Goal: Transaction & Acquisition: Purchase product/service

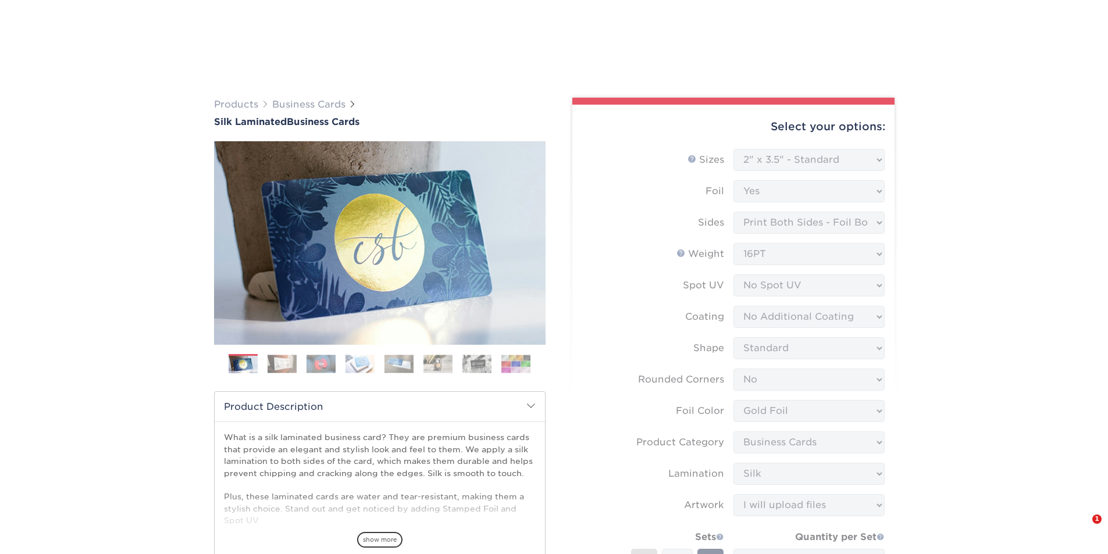
select select "2.00x3.50"
select select "0"
select select "upload"
select select "9ffe56ee-2d29-49ce-80e7-1340f34d96f1"
select select "111016"
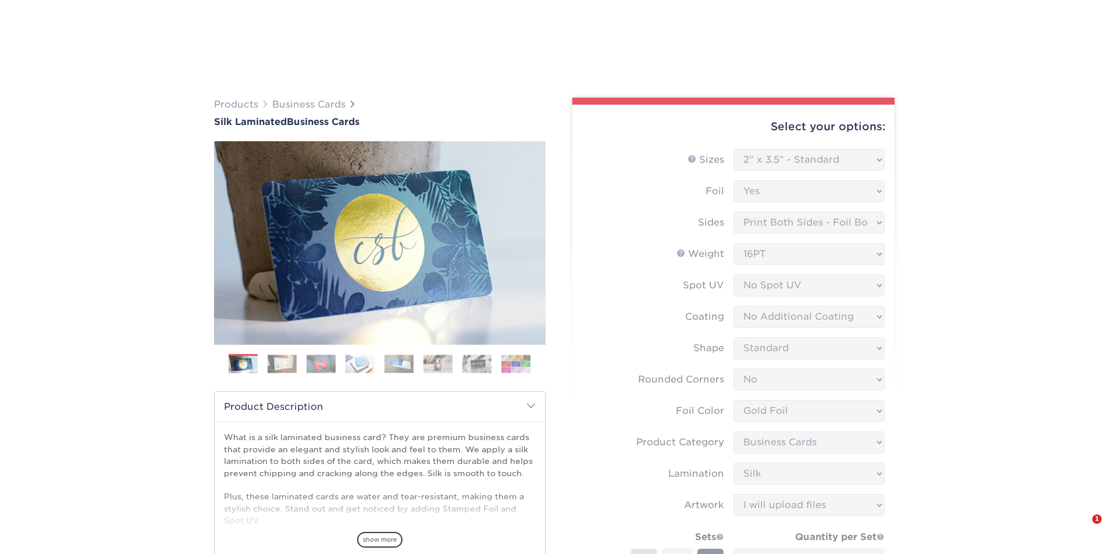
select select "03"
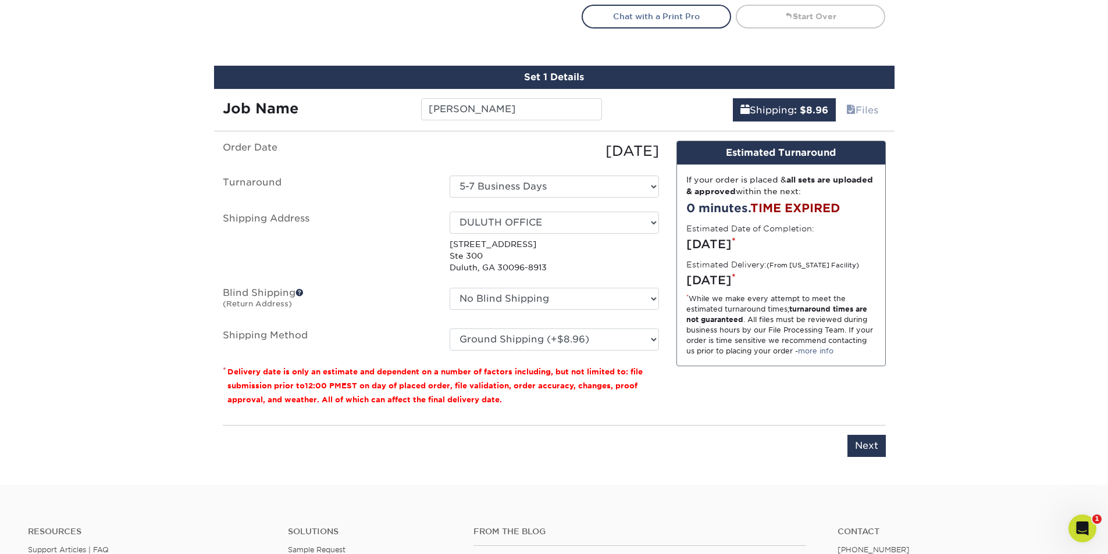
scroll to position [698, 0]
click at [856, 437] on input "Next" at bounding box center [867, 446] width 38 height 22
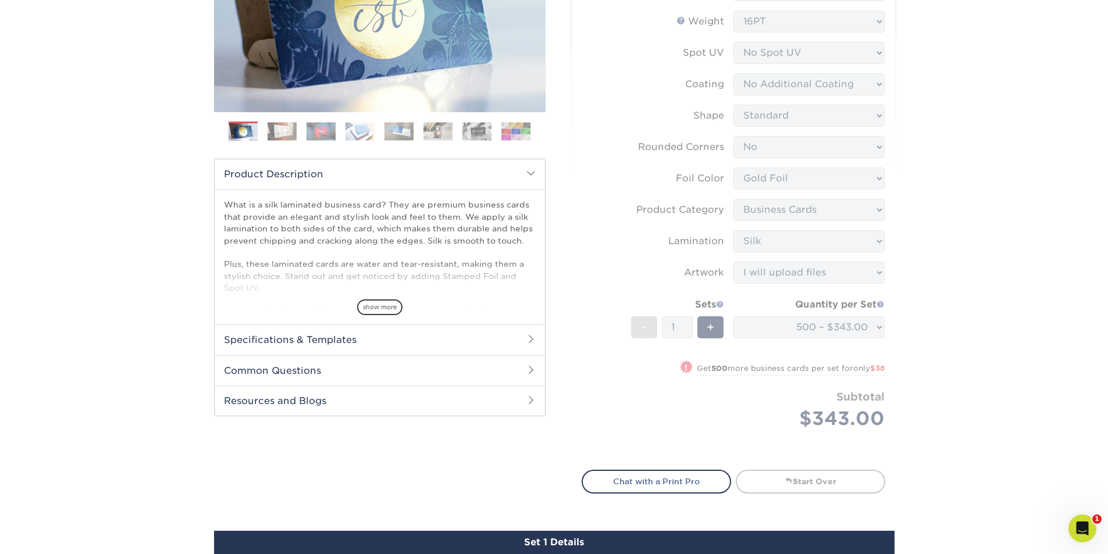
scroll to position [0, 0]
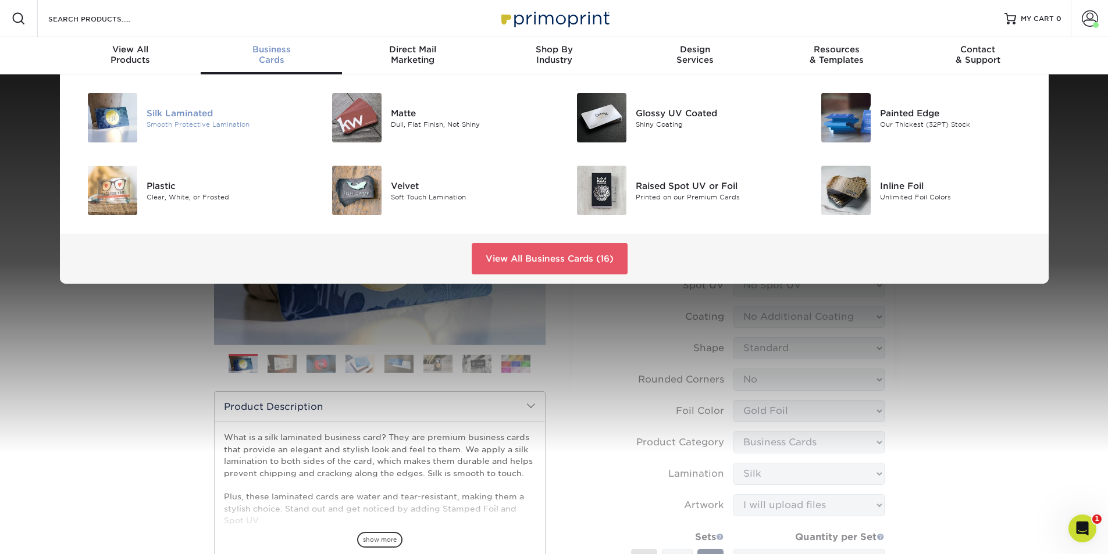
click at [194, 120] on div "Smooth Protective Lamination" at bounding box center [224, 124] width 154 height 10
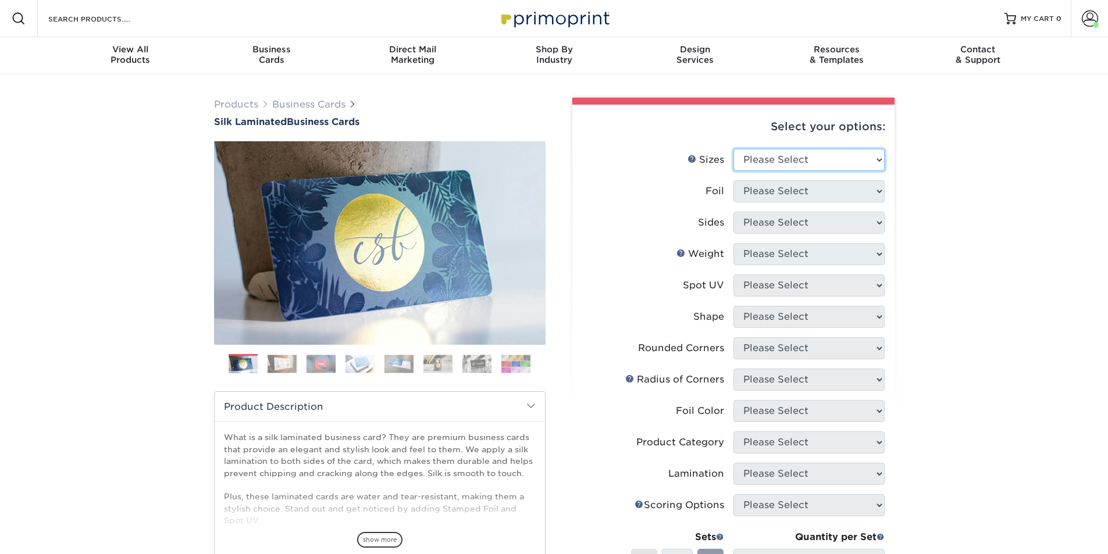
click at [834, 151] on select "Please Select 1.5" x 3.5" - Mini 1.75" x 3.5" - Mini 2" x 2" - Square 2" x 3" -…" at bounding box center [809, 160] width 151 height 22
select select "2.00x3.50"
click at [734, 149] on select "Please Select 1.5" x 3.5" - Mini 1.75" x 3.5" - Mini 2" x 2" - Square 2" x 3" -…" at bounding box center [809, 160] width 151 height 22
click at [808, 197] on select "Please Select Yes No" at bounding box center [809, 191] width 151 height 22
select select "1"
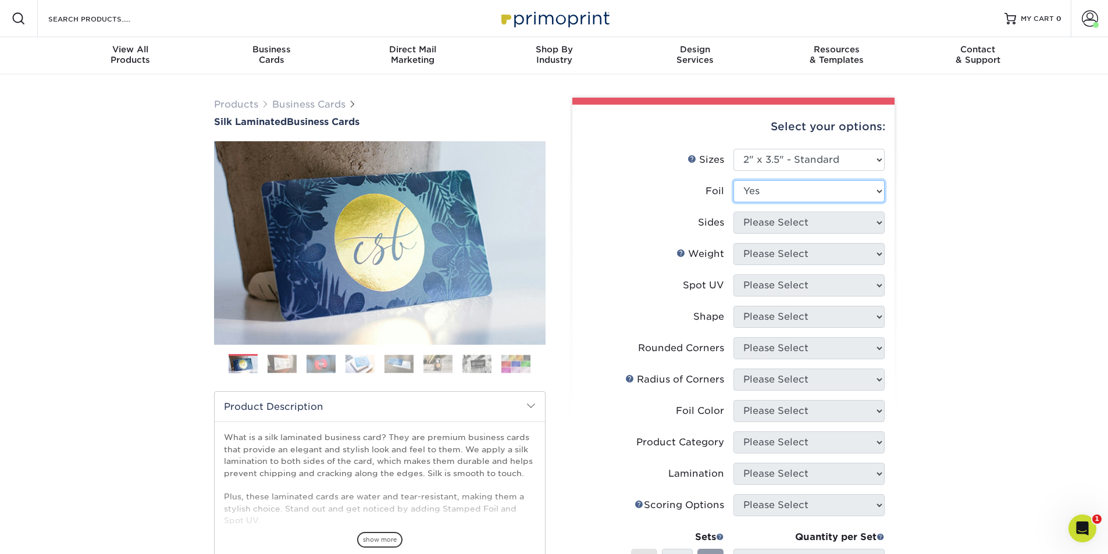
click at [734, 180] on select "Please Select Yes No" at bounding box center [809, 191] width 151 height 22
click at [801, 229] on select "Please Select Print Both Sides - Foil Both Sides Print Both Sides - Foil Front …" at bounding box center [809, 223] width 151 height 22
select select "34527644-b4fd-4ffb-9092-1318eefcd9d9"
click at [734, 212] on select "Please Select Print Both Sides - Foil Both Sides Print Both Sides - Foil Front …" at bounding box center [809, 223] width 151 height 22
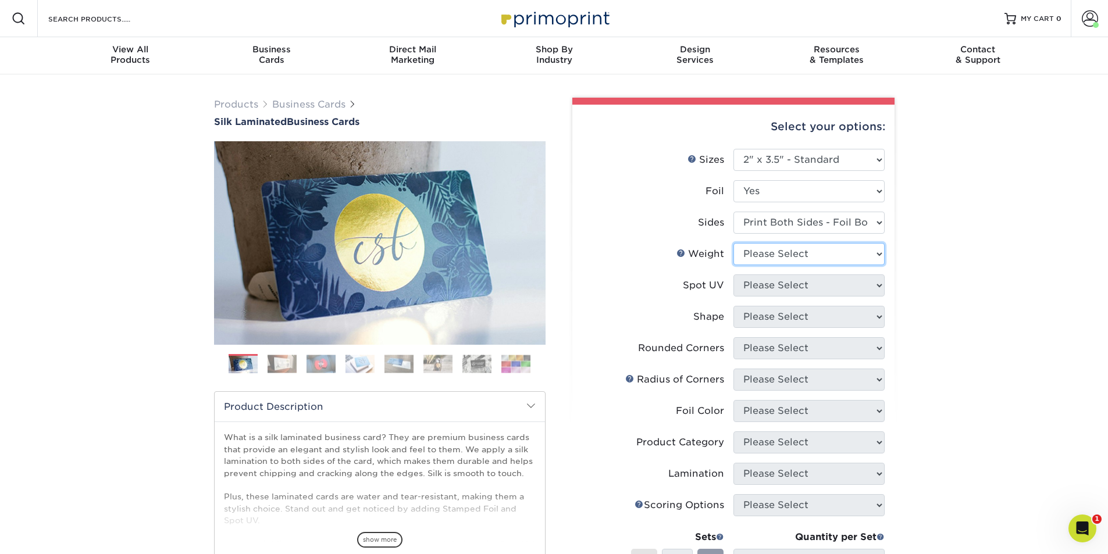
click at [794, 257] on select "Please Select 16PT" at bounding box center [809, 254] width 151 height 22
click at [795, 299] on li "Spot UV Please Select No Spot UV Front and Back (Both Sides) Front Only Back On…" at bounding box center [733, 290] width 303 height 31
click at [795, 254] on select "Please Select 16PT" at bounding box center [809, 254] width 151 height 22
select select "16PT"
click at [734, 243] on select "Please Select 16PT" at bounding box center [809, 254] width 151 height 22
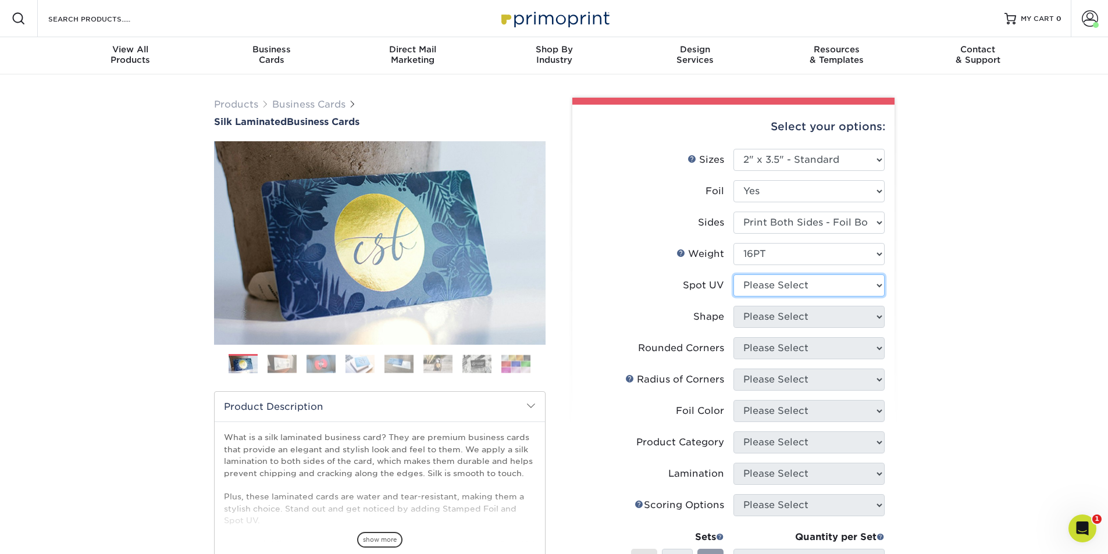
click at [791, 286] on select "Please Select No Spot UV Front and Back (Both Sides) Front Only Back Only" at bounding box center [809, 286] width 151 height 22
select select "3"
click at [734, 275] on select "Please Select No Spot UV Front and Back (Both Sides) Front Only Back Only" at bounding box center [809, 286] width 151 height 22
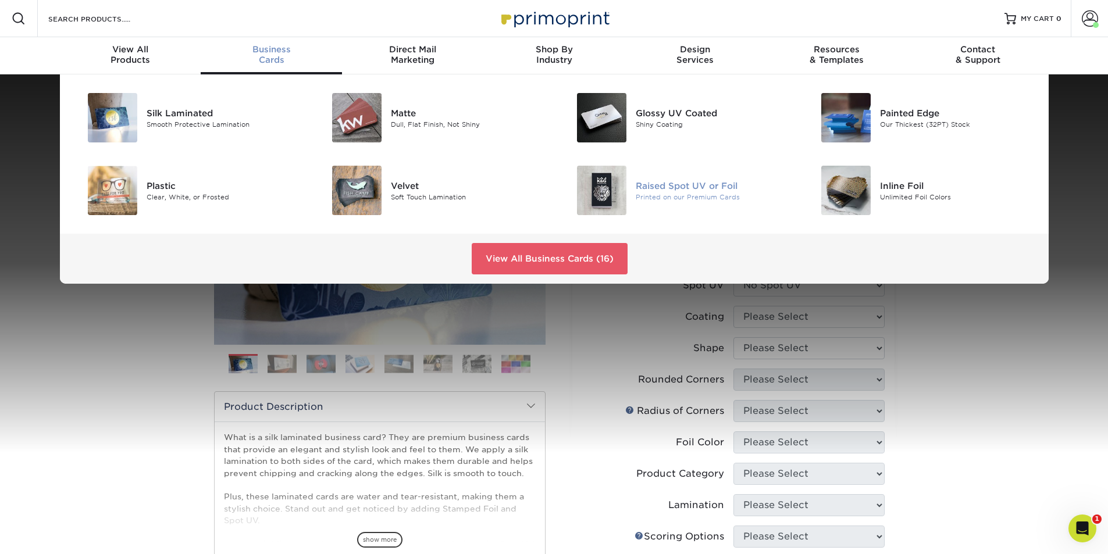
click at [586, 189] on img at bounding box center [601, 190] width 49 height 49
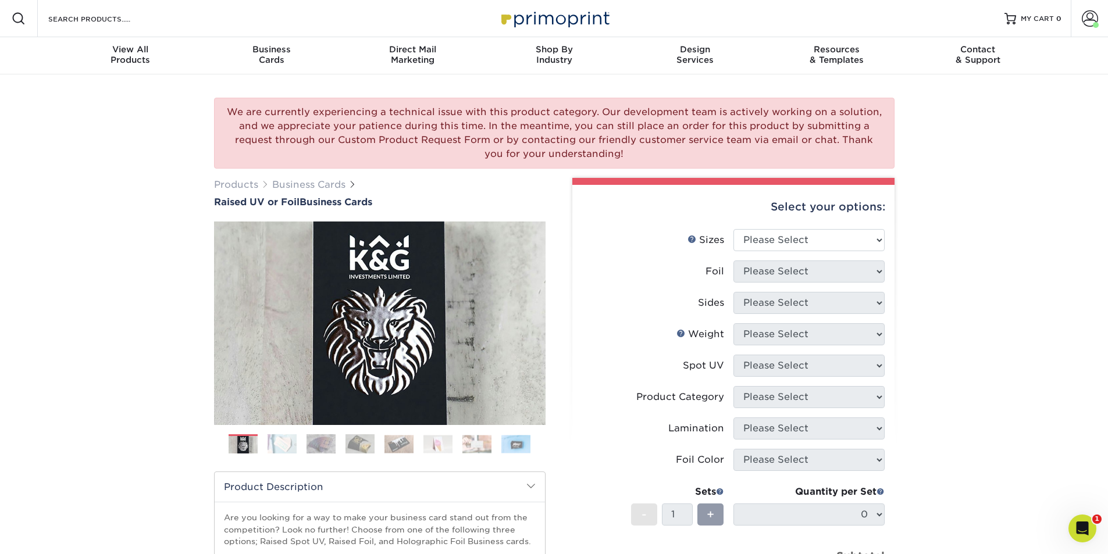
scroll to position [58, 0]
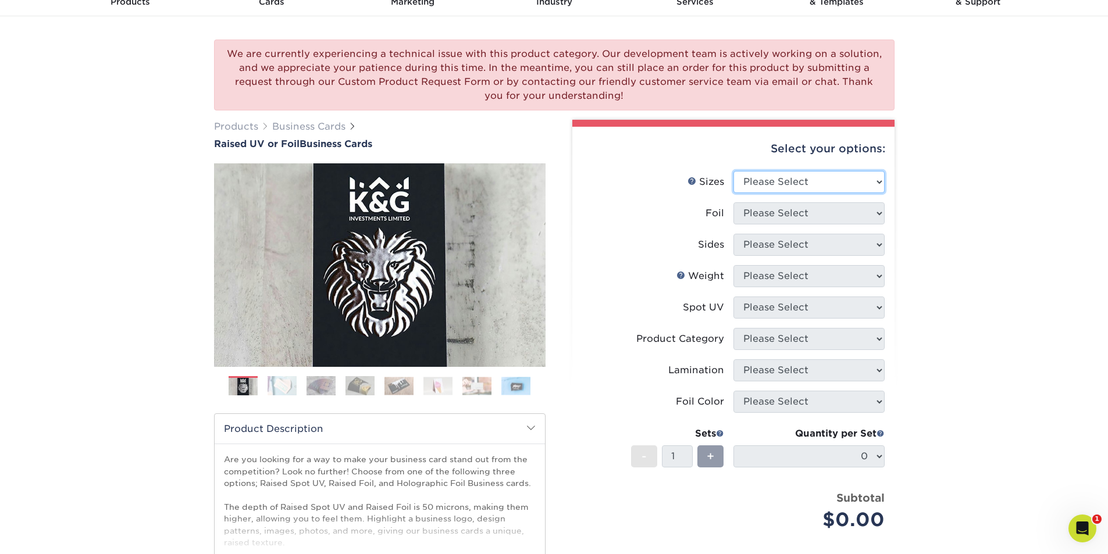
click at [815, 182] on select "Please Select 2" x 3.5" - Standard" at bounding box center [809, 182] width 151 height 22
select select "2.00x3.50"
click at [734, 171] on select "Please Select 2" x 3.5" - Standard" at bounding box center [809, 182] width 151 height 22
click at [811, 219] on select "Please Select No Yes" at bounding box center [809, 213] width 151 height 22
click at [734, 202] on select "Please Select No Yes" at bounding box center [809, 213] width 151 height 22
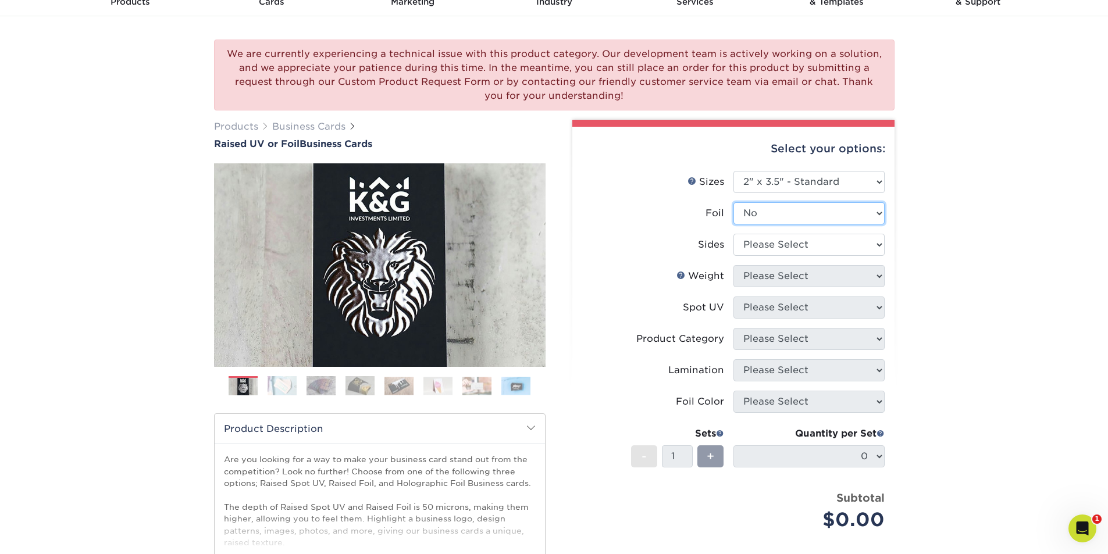
drag, startPoint x: 810, startPoint y: 214, endPoint x: 808, endPoint y: 223, distance: 9.6
click at [810, 214] on select "Please Select No Yes" at bounding box center [809, 213] width 151 height 22
select select "1"
click at [734, 202] on select "Please Select No Yes" at bounding box center [809, 213] width 151 height 22
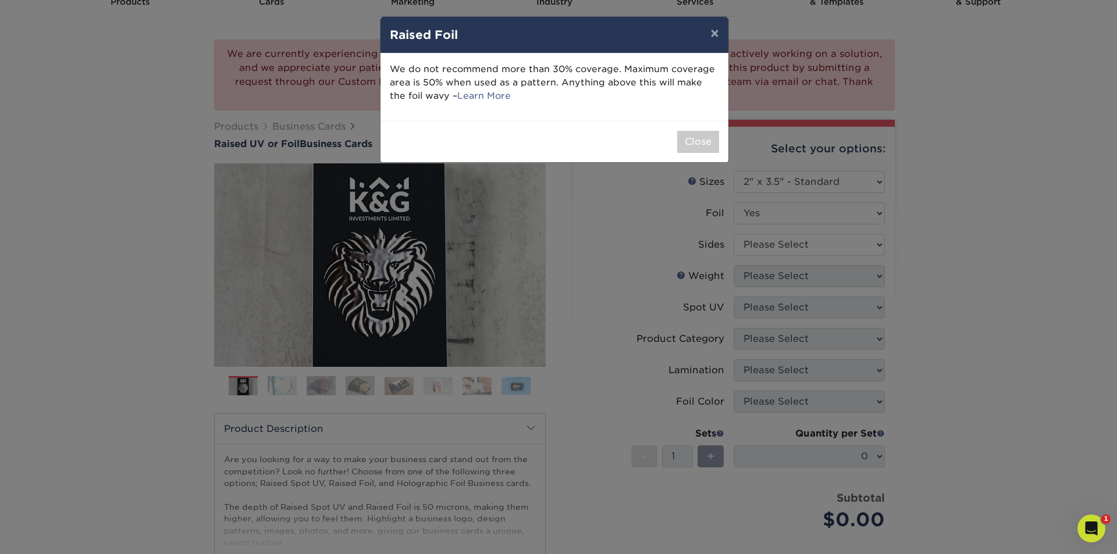
click at [802, 246] on div "× Raised Foil We do not recommend more than 30% coverage. Maximum coverage area…" at bounding box center [558, 277] width 1117 height 554
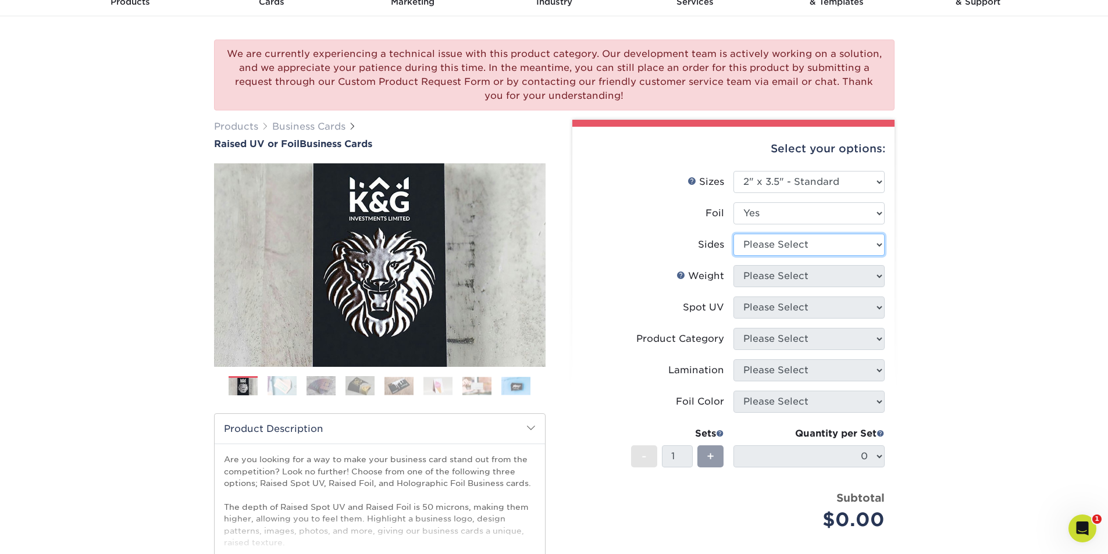
click at [802, 246] on select "Please Select Print Both Sides - Foil Both Sides Print Both Sides - Foil Front …" at bounding box center [809, 245] width 151 height 22
select select "34527644-b4fd-4ffb-9092-1318eefcd9d9"
click at [734, 234] on select "Please Select Print Both Sides - Foil Both Sides Print Both Sides - Foil Front …" at bounding box center [809, 245] width 151 height 22
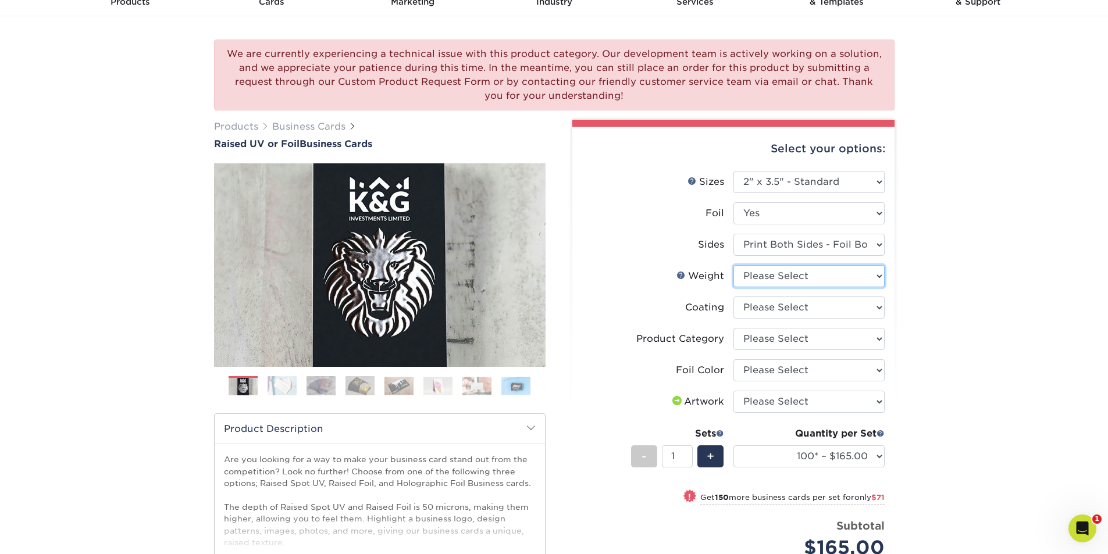
click at [801, 275] on select "Please Select 16PT" at bounding box center [809, 276] width 151 height 22
select select "16PT"
click at [734, 265] on select "Please Select 16PT" at bounding box center [809, 276] width 151 height 22
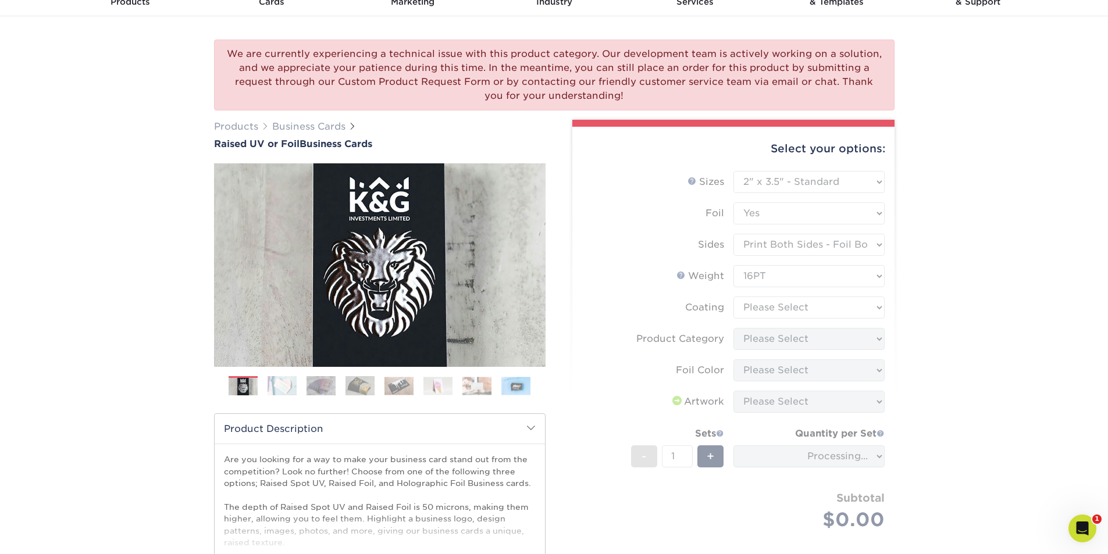
click at [798, 309] on form "Sizes Help Sizes Please Select 2" x 3.5" - Standard Foil Please Select" at bounding box center [734, 364] width 304 height 387
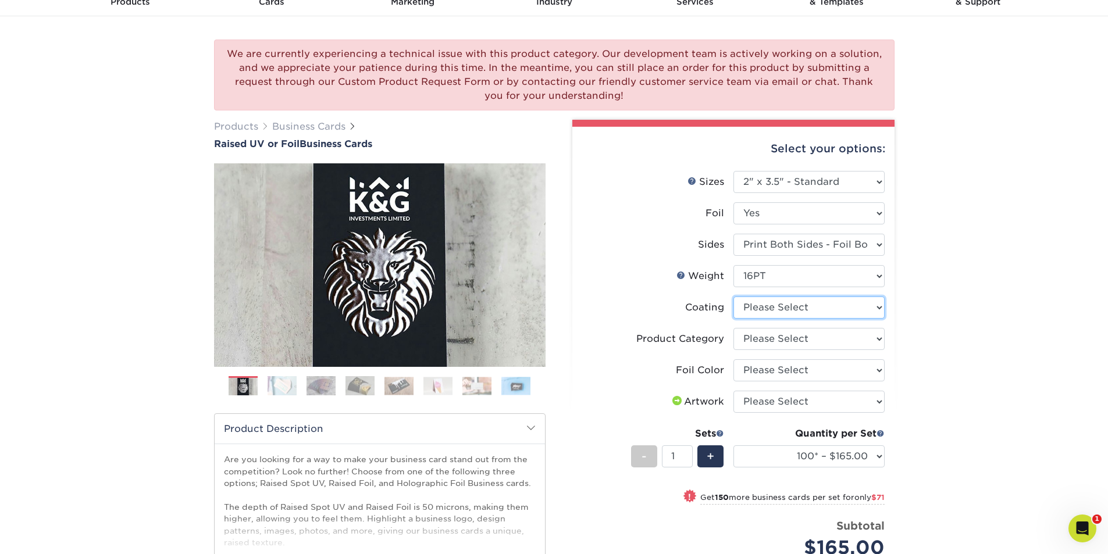
click at [798, 309] on select at bounding box center [809, 308] width 151 height 22
select select "3e7618de-abca-4bda-9f97-8b9129e913d8"
click at [734, 297] on select at bounding box center [809, 308] width 151 height 22
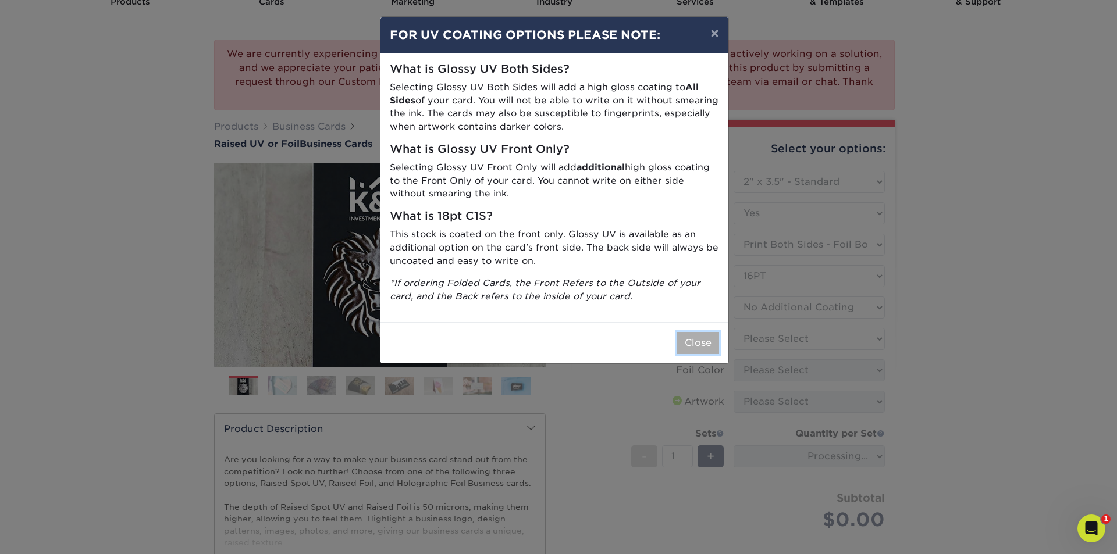
click at [690, 343] on button "Close" at bounding box center [698, 343] width 42 height 22
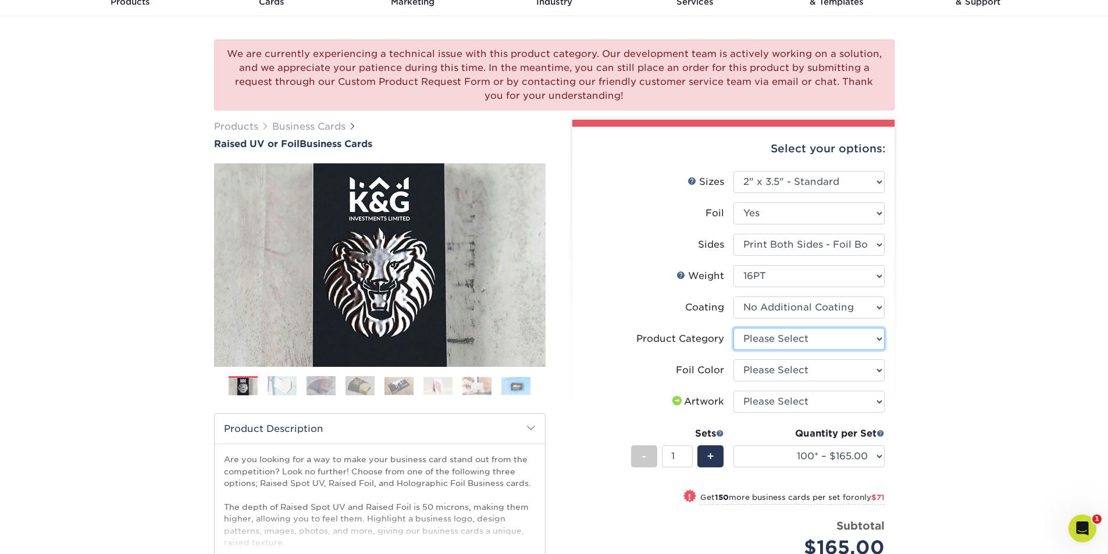
click at [795, 330] on select "Please Select Business Cards" at bounding box center [809, 339] width 151 height 22
select select "3b5148f1-0588-4f88-a218-97bcfdce65c1"
click at [734, 328] on select "Please Select Business Cards" at bounding box center [809, 339] width 151 height 22
click at [795, 372] on select "Please Select Silver Foil Gold Foil Holographic Foil" at bounding box center [809, 371] width 151 height 22
select select "acffa4a5-22f9-4585-ba3f-0adaa54b8c85"
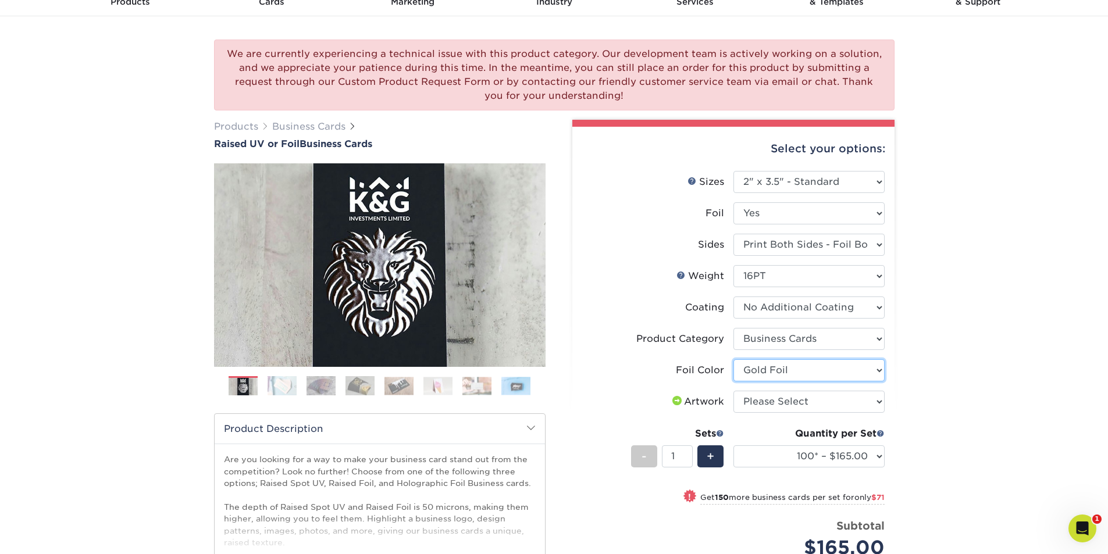
click at [734, 360] on select "Please Select Silver Foil Gold Foil Holographic Foil" at bounding box center [809, 371] width 151 height 22
click at [782, 416] on li "Artwork Please Select I will upload files I need a design - $100" at bounding box center [733, 406] width 303 height 31
click at [784, 407] on select "Please Select I will upload files I need a design - $100" at bounding box center [809, 402] width 151 height 22
select select "upload"
click at [734, 391] on select "Please Select I will upload files I need a design - $100" at bounding box center [809, 402] width 151 height 22
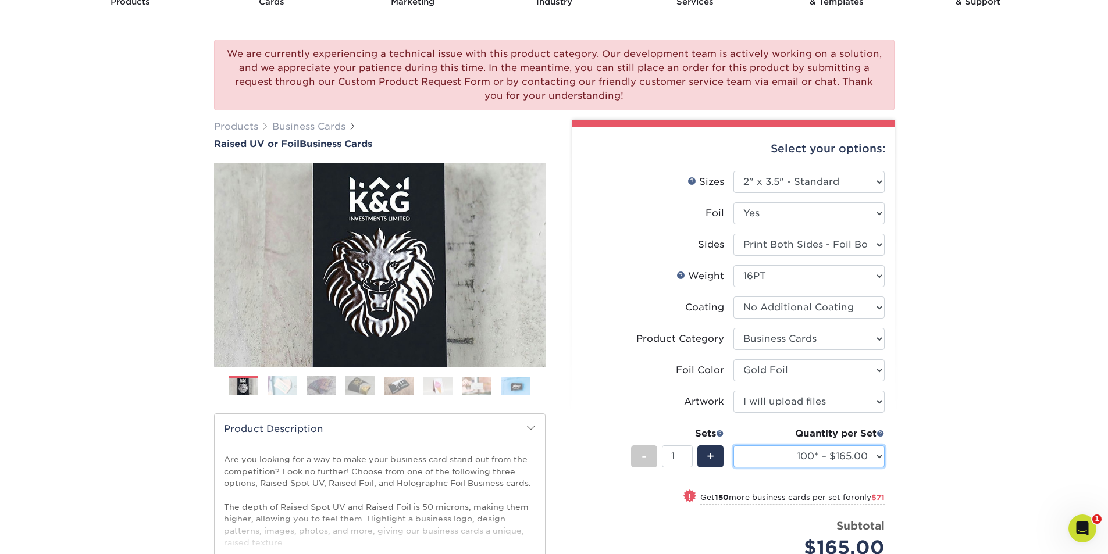
click at [804, 458] on select "100* – $165.00 250* – $236.00 500* – $319.00" at bounding box center [809, 457] width 151 height 22
click at [734, 446] on select "100* – $165.00 250* – $236.00 500* – $319.00" at bounding box center [809, 457] width 151 height 22
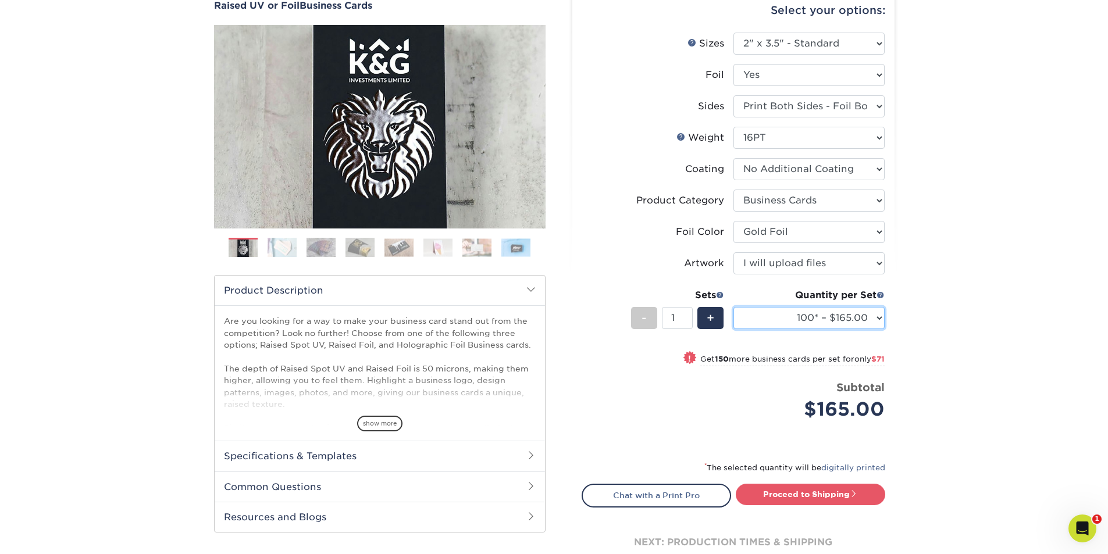
scroll to position [233, 0]
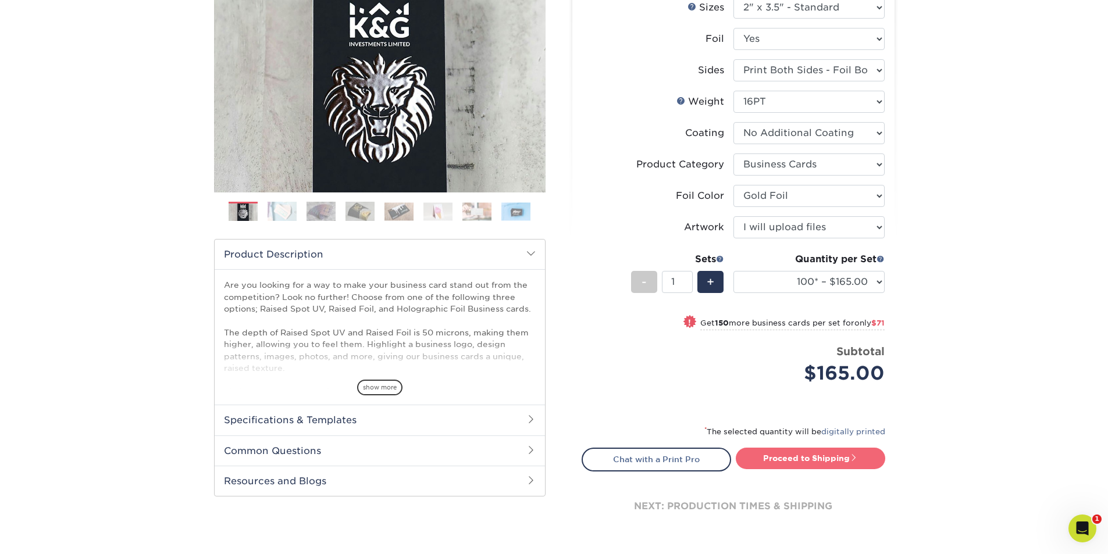
click at [795, 461] on link "Proceed to Shipping" at bounding box center [811, 458] width 150 height 21
type input "Set 1"
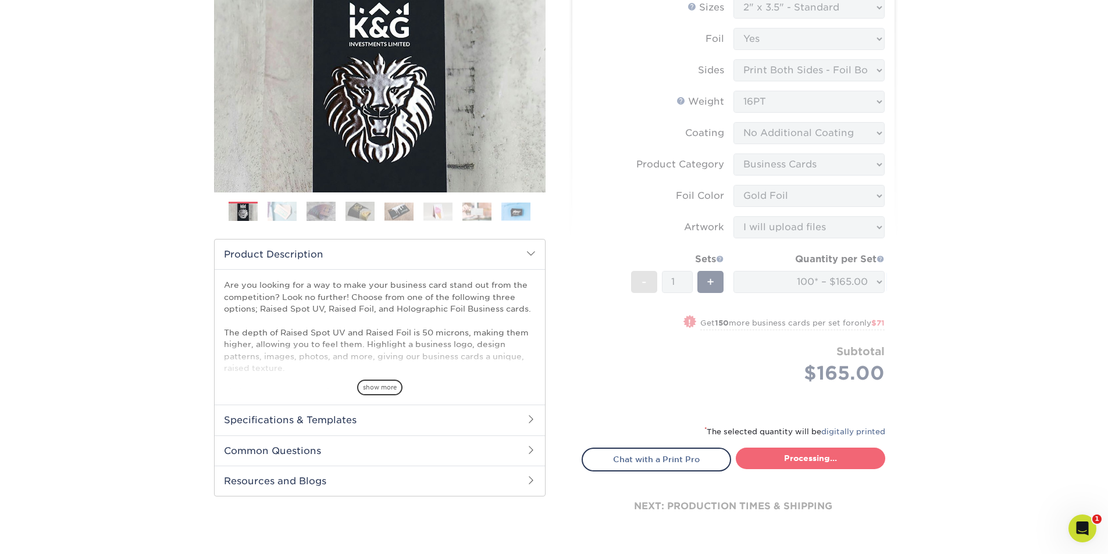
select select "7059d6da-37d2-4ff9-b756-13218de958cb"
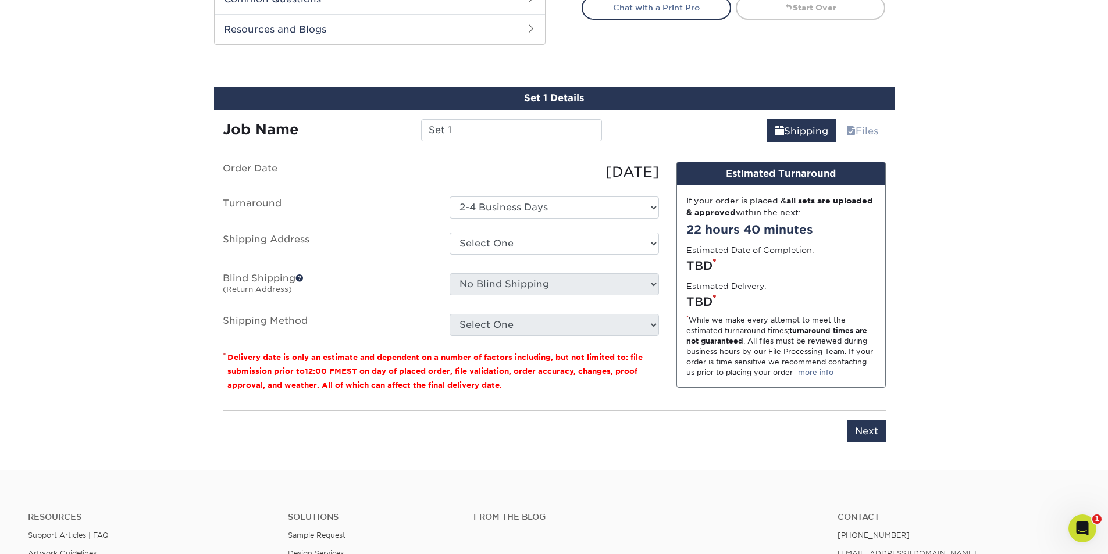
scroll to position [713, 0]
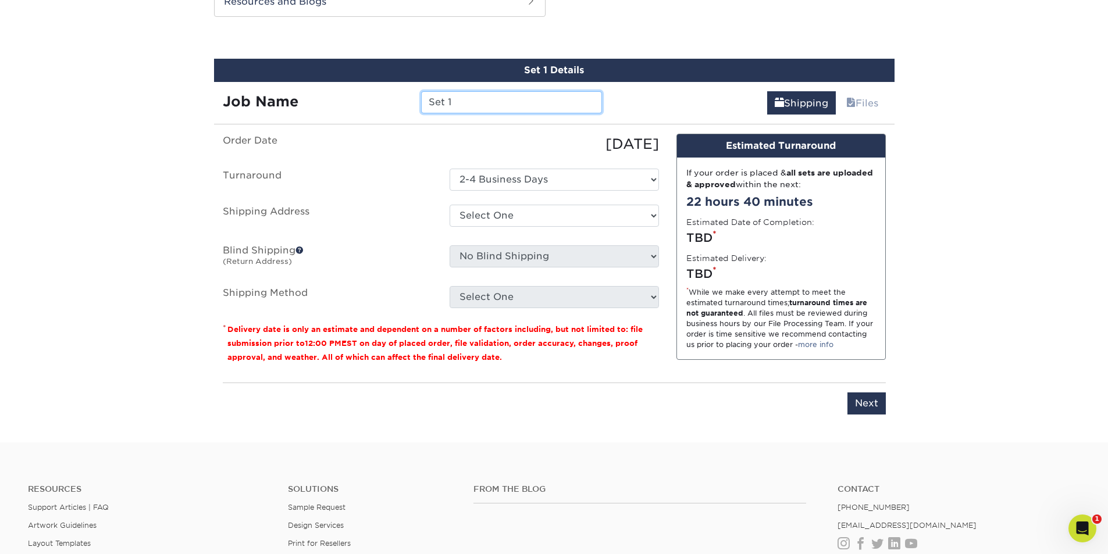
click at [462, 109] on input "Set 1" at bounding box center [511, 102] width 181 height 22
type input "Grady Andrews"
click at [504, 209] on select "Select One ABS Kris King AccessPoint Office AGA Alex Wardlaw AGA Amanda Combs A…" at bounding box center [554, 216] width 209 height 22
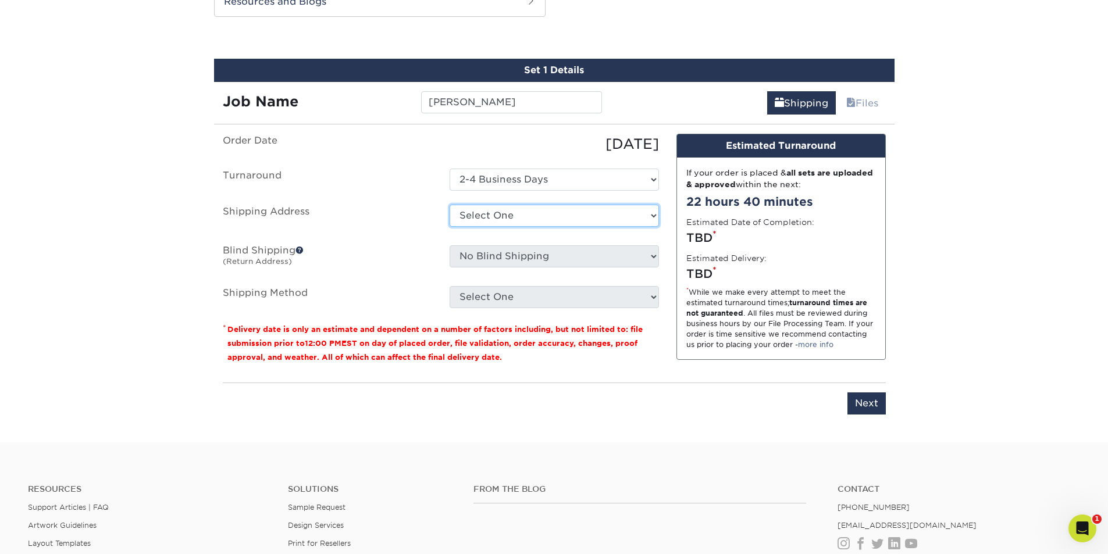
select select "111016"
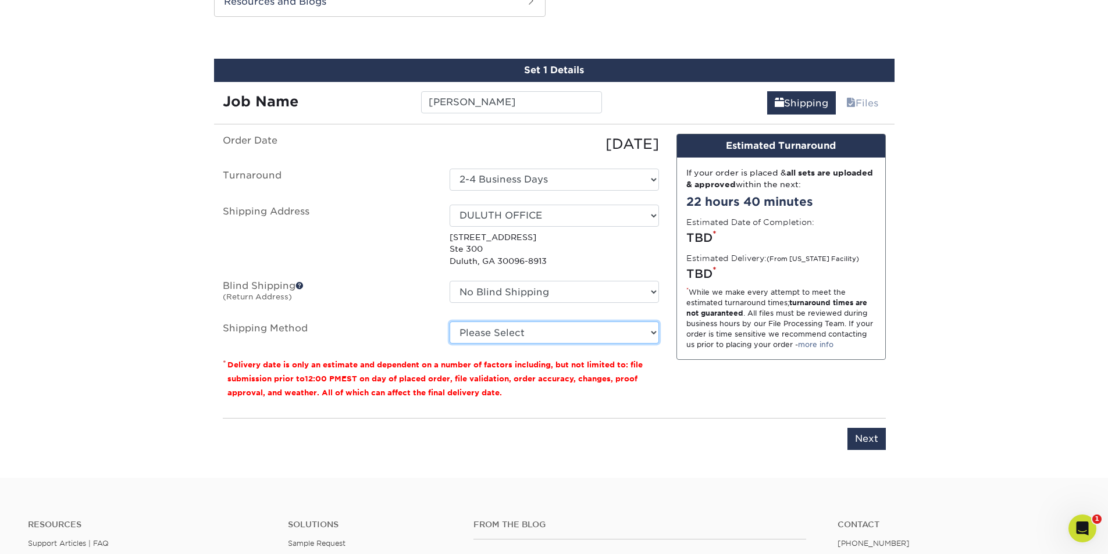
click at [524, 337] on select "Please Select Ground Shipping (+$7.84) 3 Day Shipping Service (+$15.34) 2 Day A…" at bounding box center [554, 333] width 209 height 22
select select "03"
click at [450, 322] on select "Please Select Ground Shipping (+$7.84) 3 Day Shipping Service (+$15.34) 2 Day A…" at bounding box center [554, 333] width 209 height 22
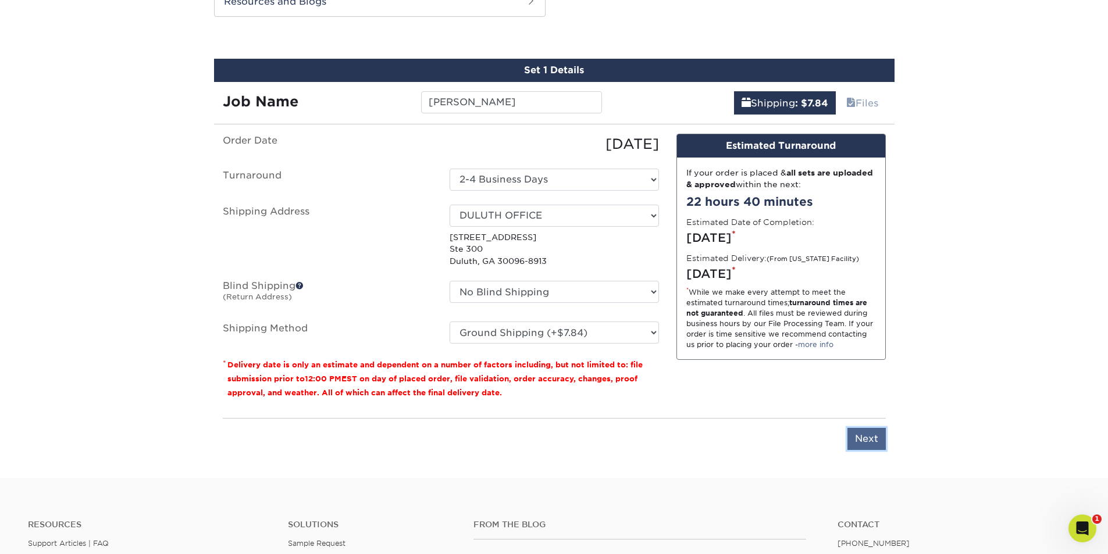
click at [861, 447] on input "Next" at bounding box center [867, 439] width 38 height 22
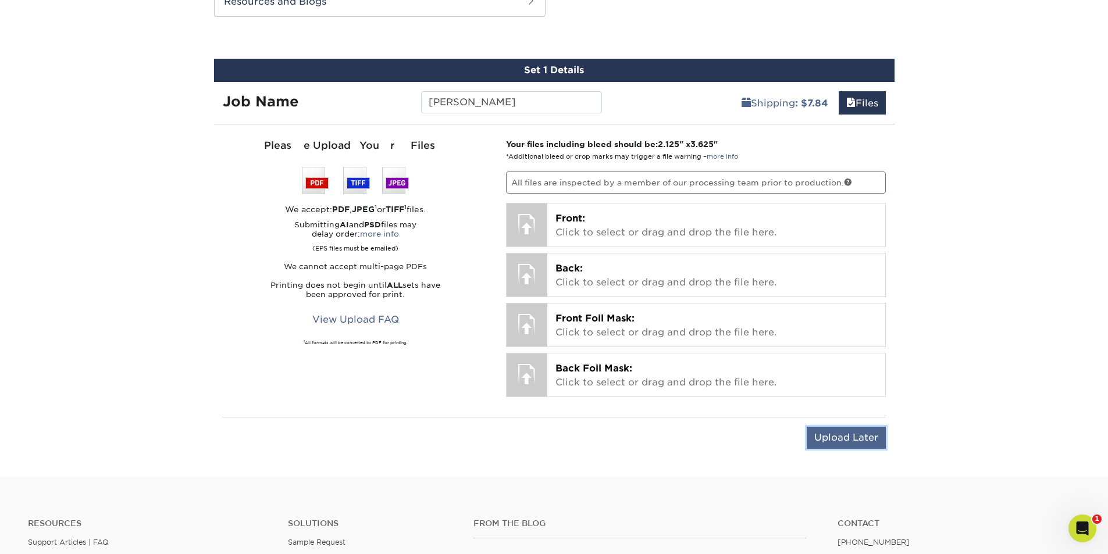
click at [843, 442] on input "Upload Later" at bounding box center [846, 438] width 79 height 22
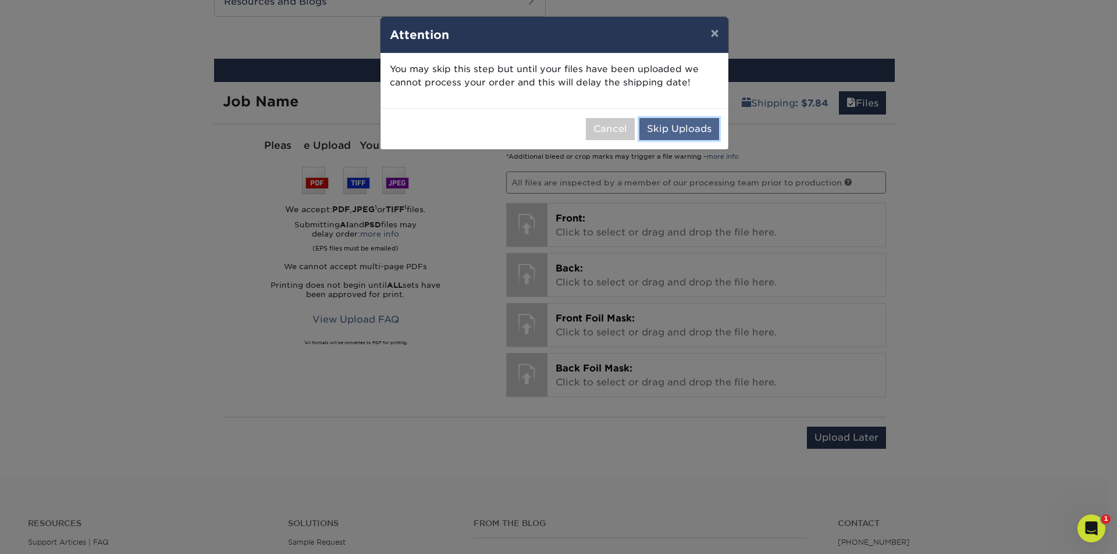
click at [658, 120] on button "Skip Uploads" at bounding box center [679, 129] width 80 height 22
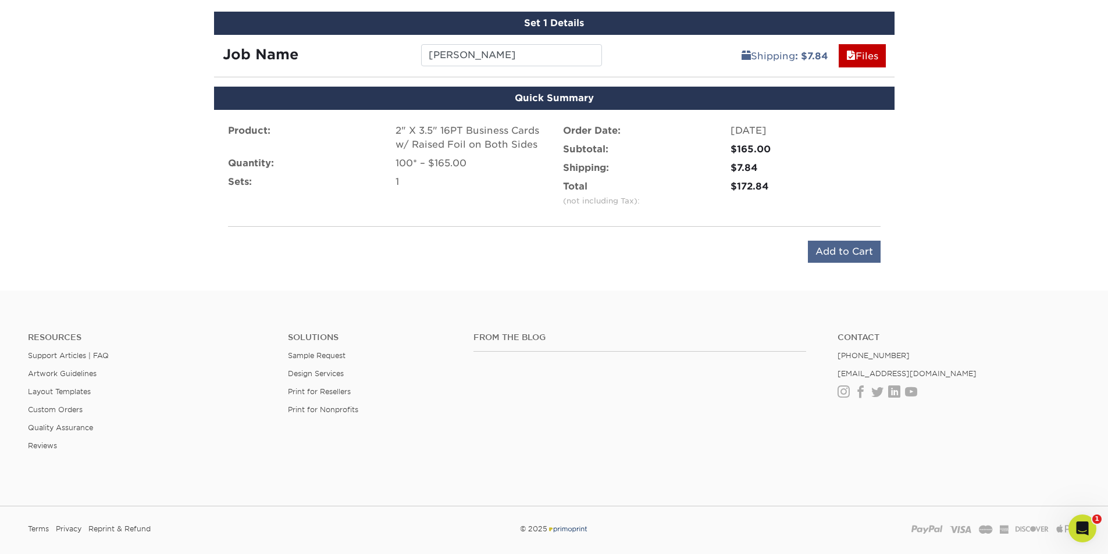
scroll to position [771, 0]
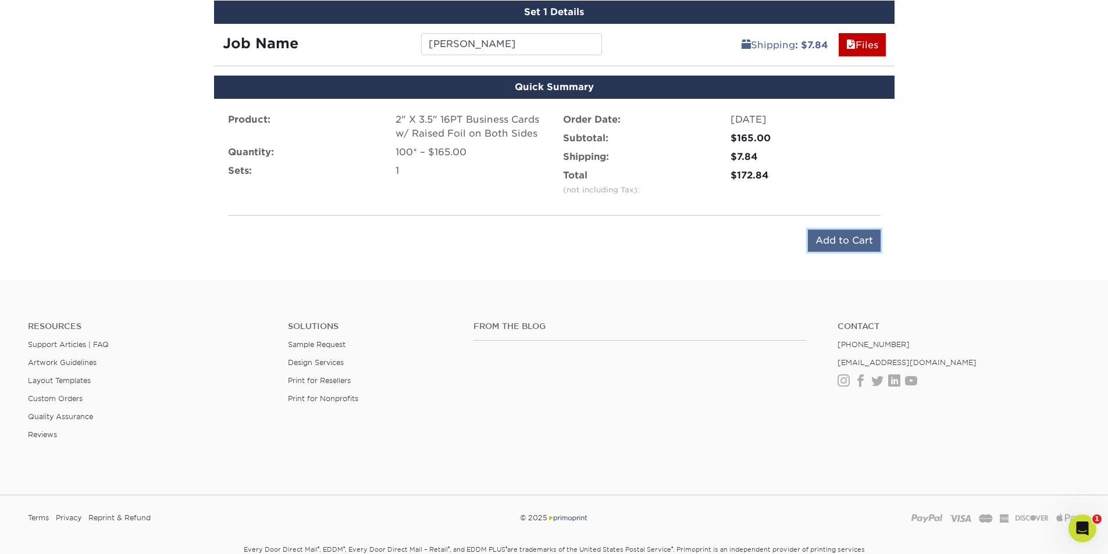
click at [841, 240] on input "Add to Cart" at bounding box center [844, 241] width 73 height 22
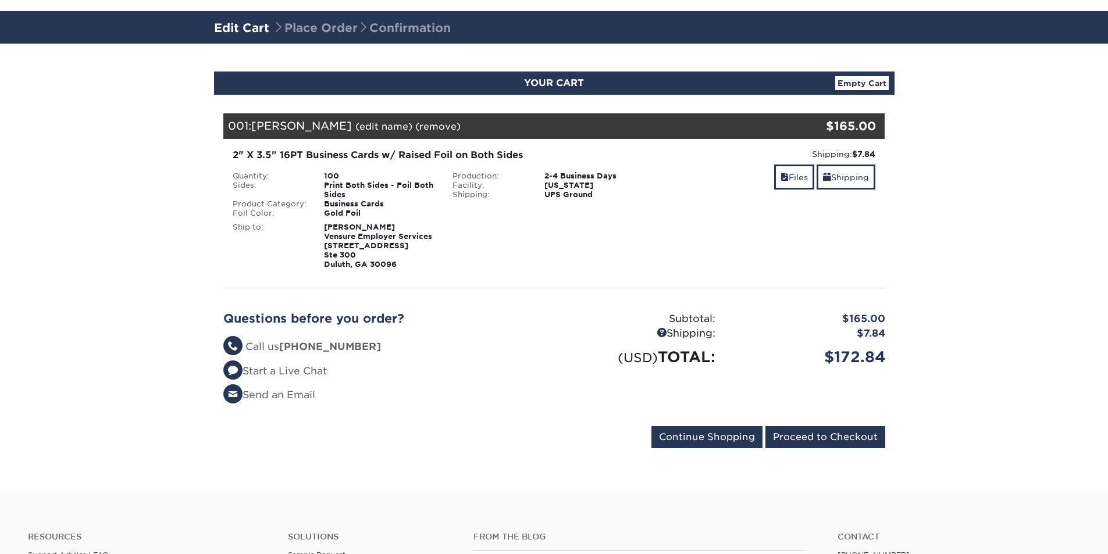
scroll to position [116, 0]
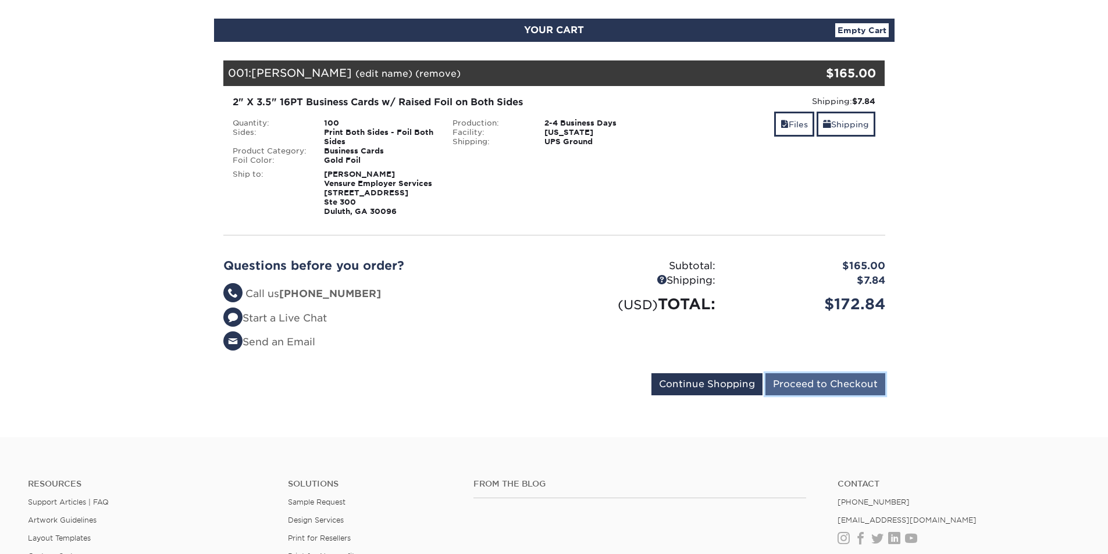
click at [802, 389] on input "Proceed to Checkout" at bounding box center [826, 385] width 120 height 22
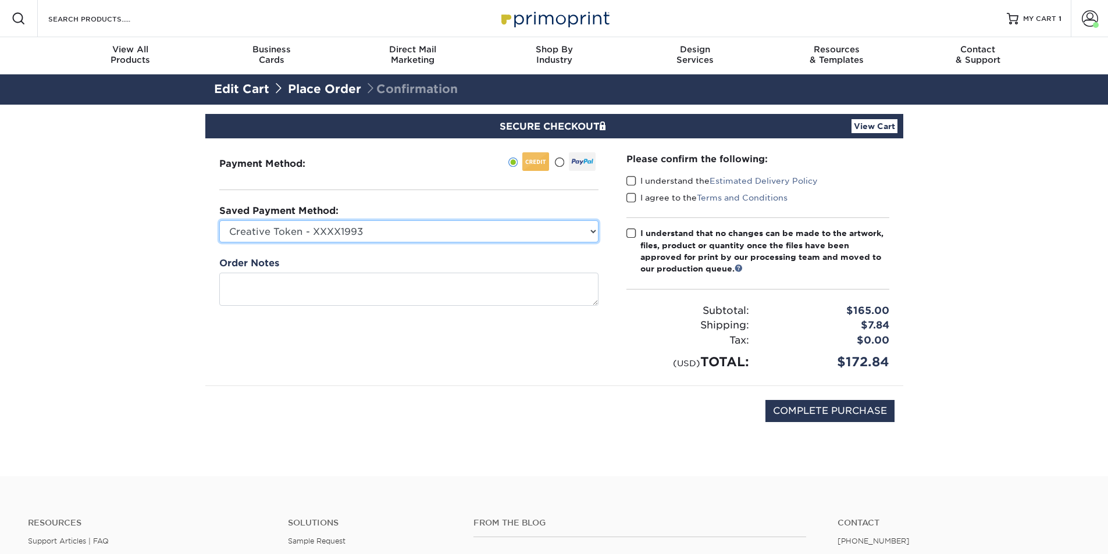
click at [435, 227] on select "Creative Token - XXXX1993 [PERSON_NAME] Human Capital - XXXX1004 [PERSON_NAME] …" at bounding box center [408, 232] width 379 height 22
select select
click at [219, 221] on select "Creative Token - XXXX1993 [PERSON_NAME] Human Capital - XXXX1004 [PERSON_NAME] …" at bounding box center [408, 232] width 379 height 22
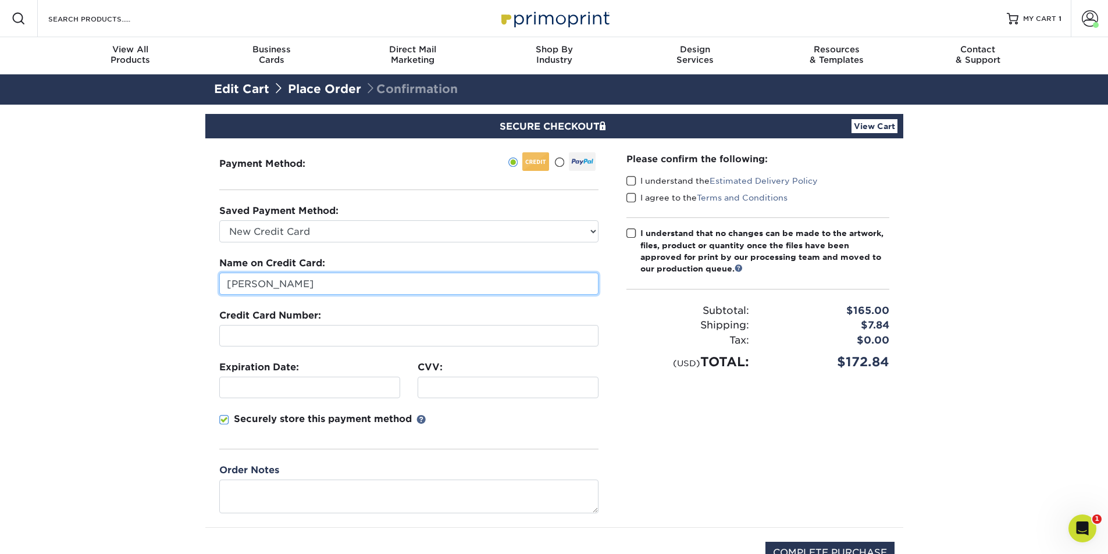
click at [291, 277] on input "[PERSON_NAME]" at bounding box center [408, 284] width 379 height 22
type input "[PERSON_NAME]"
click at [306, 330] on div at bounding box center [408, 336] width 379 height 22
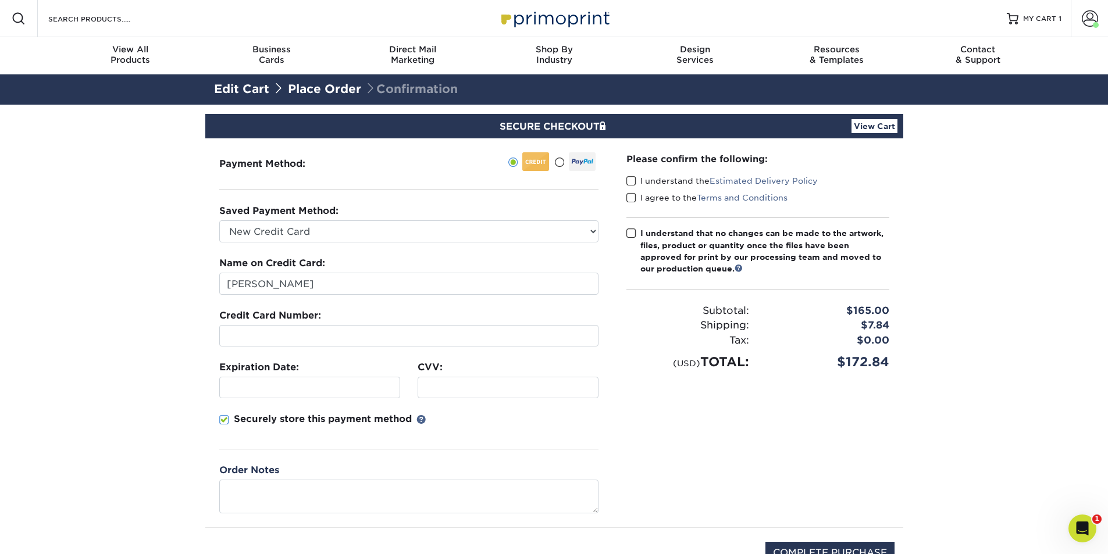
click at [205, 343] on div "Payment Method:" at bounding box center [408, 332] width 407 height 389
click at [368, 435] on div "Securely store this payment method" at bounding box center [408, 431] width 379 height 37
click at [223, 422] on span at bounding box center [224, 420] width 10 height 11
click at [0, 0] on input "Securely store this payment method" at bounding box center [0, 0] width 0 height 0
click at [631, 182] on span at bounding box center [632, 181] width 10 height 11
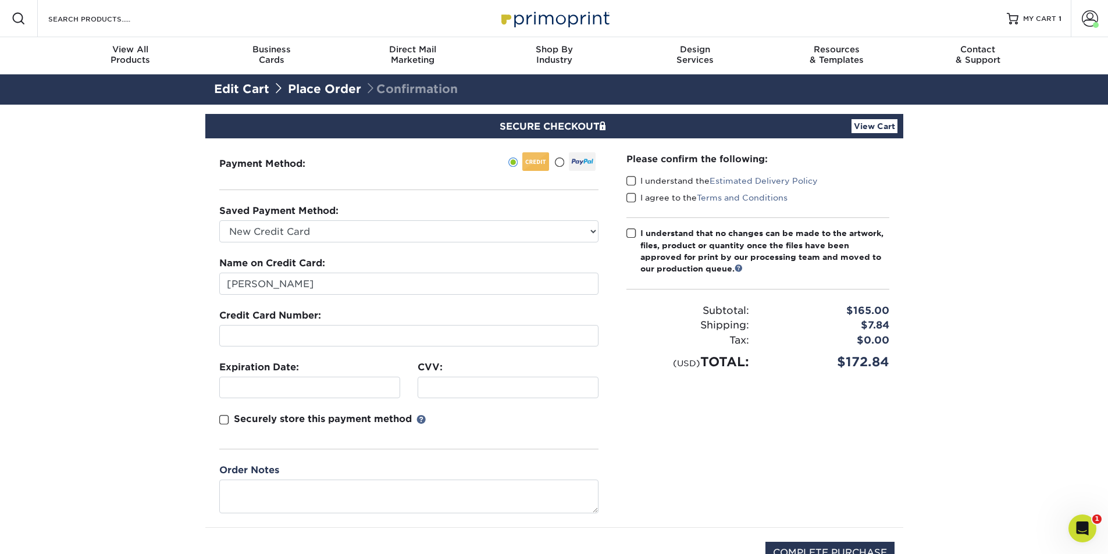
click at [0, 0] on input "I understand the Estimated Delivery Policy" at bounding box center [0, 0] width 0 height 0
click at [629, 198] on span at bounding box center [632, 198] width 10 height 11
click at [0, 0] on input "I agree to the Terms and Conditions" at bounding box center [0, 0] width 0 height 0
click at [634, 231] on span at bounding box center [632, 233] width 10 height 11
click at [0, 0] on input "I understand that no changes can be made to the artwork, files, product or quan…" at bounding box center [0, 0] width 0 height 0
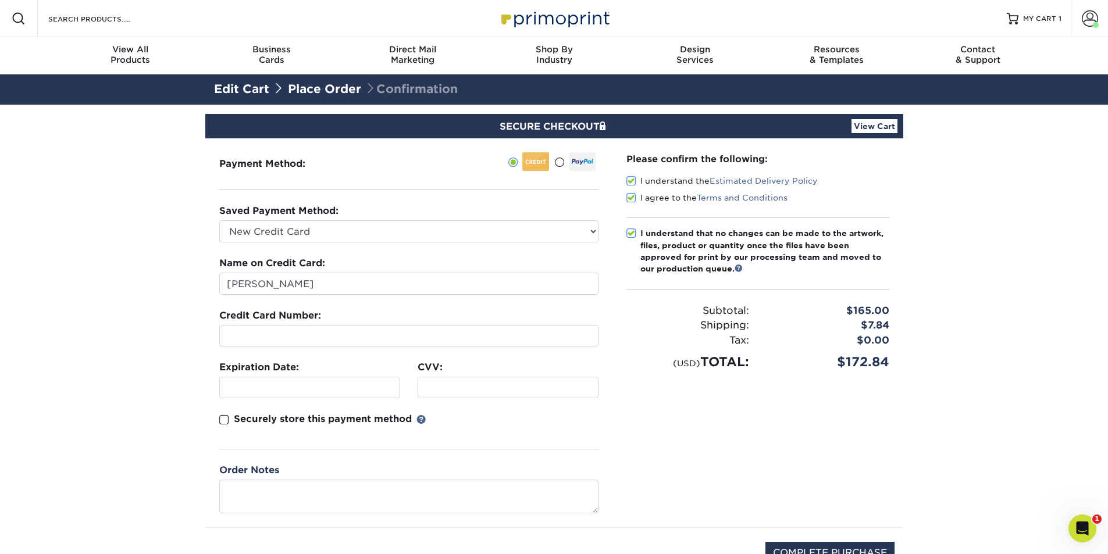
scroll to position [116, 0]
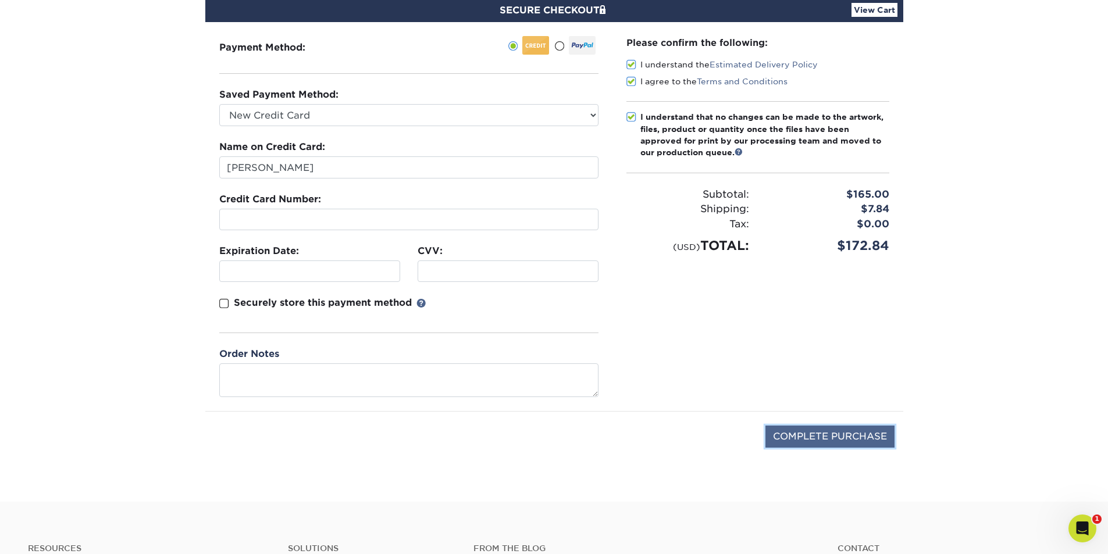
click at [819, 431] on input "COMPLETE PURCHASE" at bounding box center [830, 437] width 129 height 22
type input "PROCESSING, PLEASE WAIT..."
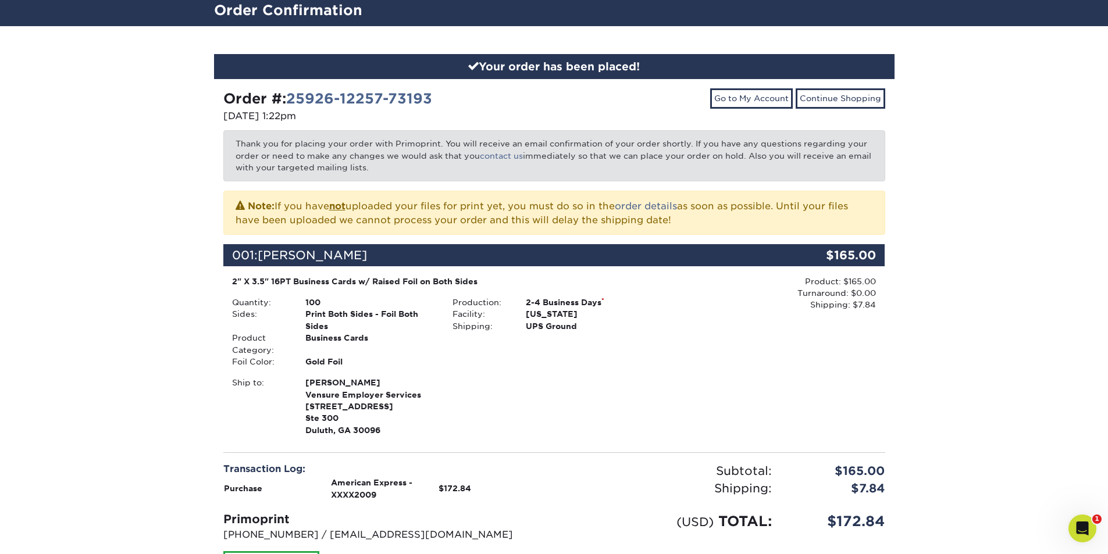
scroll to position [233, 0]
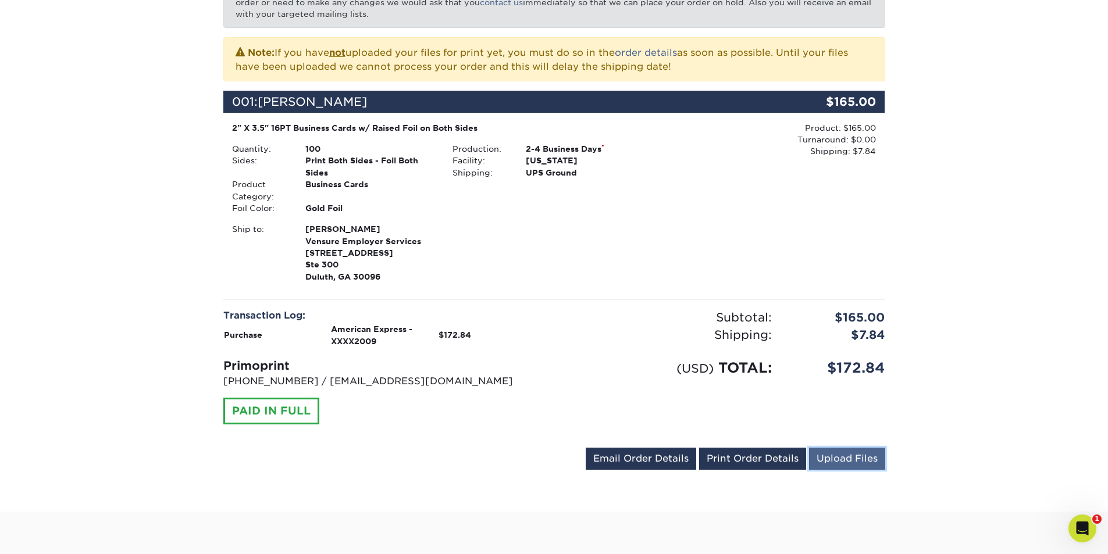
click at [826, 464] on link "Upload Files" at bounding box center [847, 459] width 76 height 22
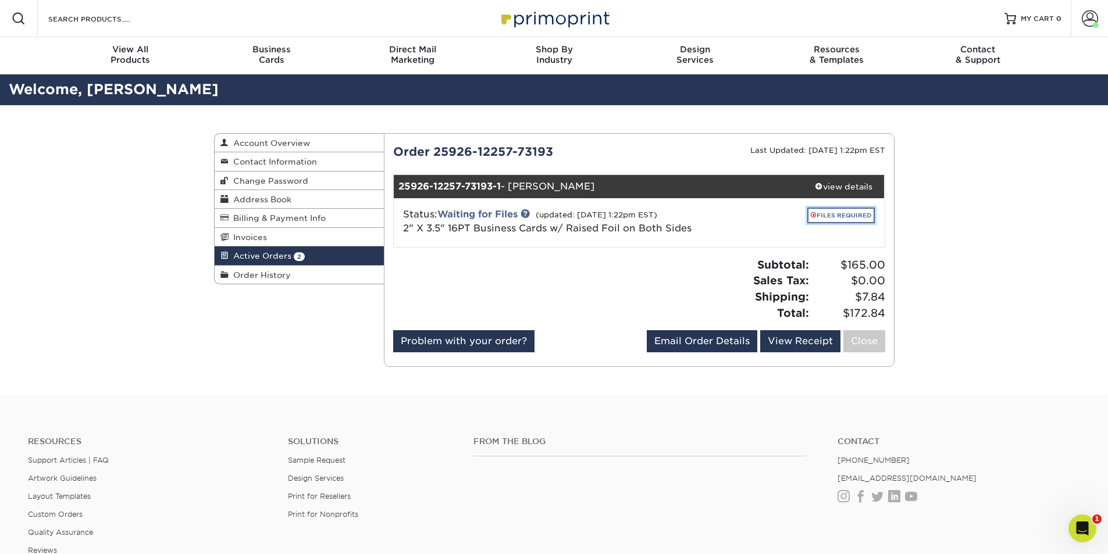
click at [854, 216] on link "FILES REQUIRED" at bounding box center [841, 216] width 67 height 16
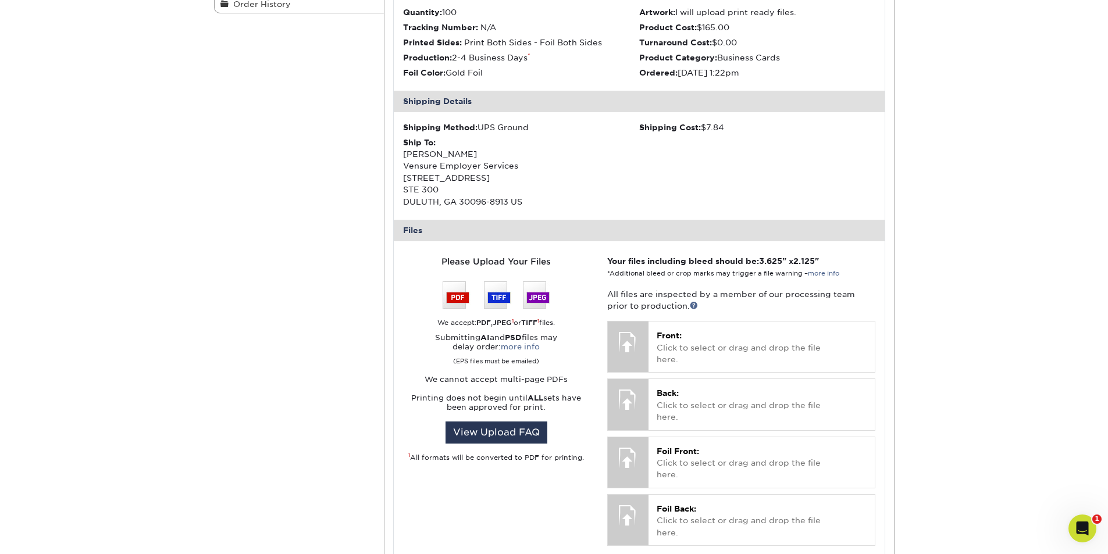
scroll to position [291, 0]
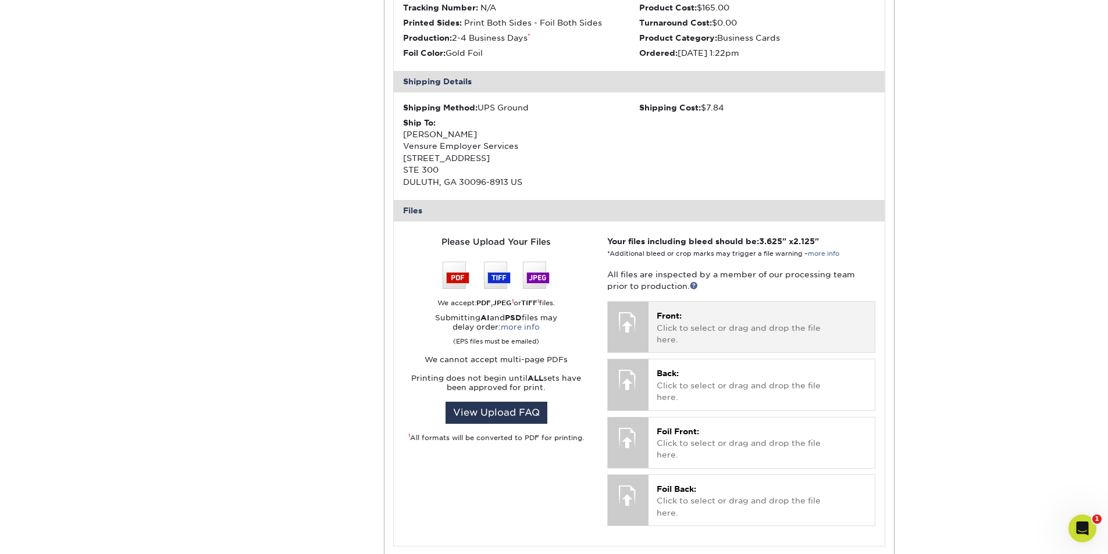
click at [771, 319] on p "Front: Click to select or drag and drop the file here." at bounding box center [762, 327] width 210 height 35
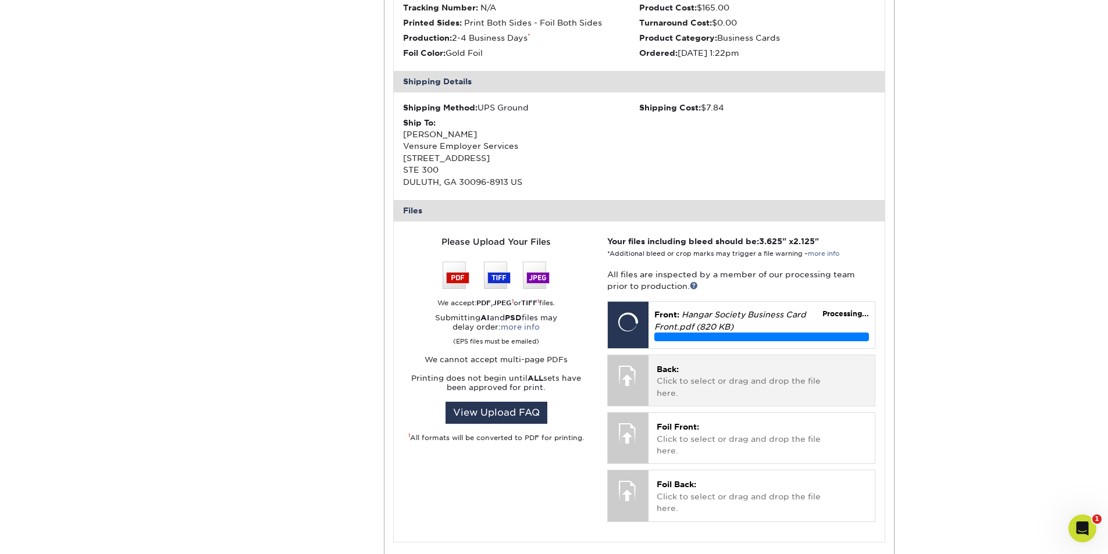
click at [674, 367] on span "Back:" at bounding box center [668, 369] width 22 height 9
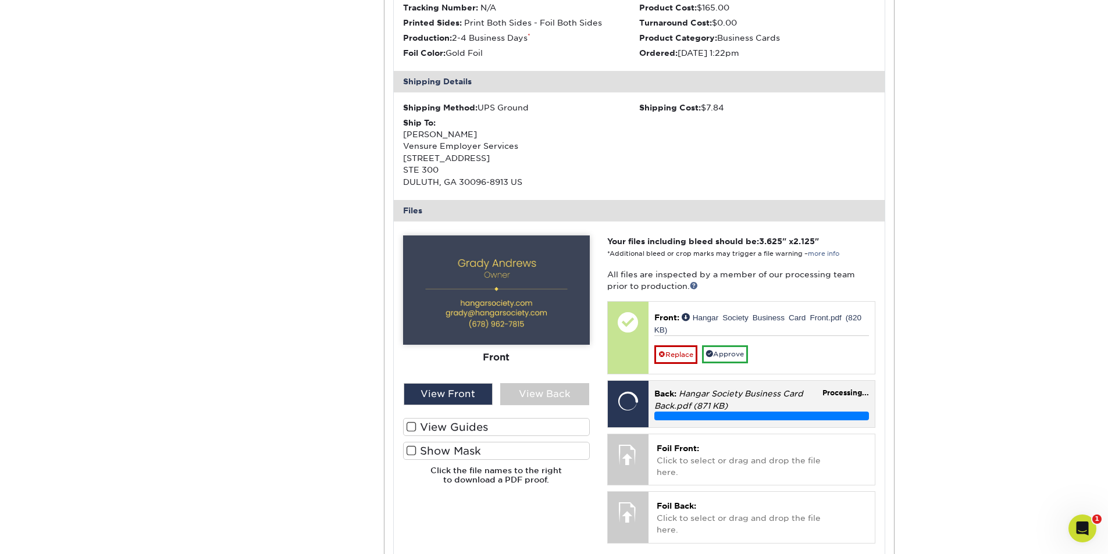
click at [691, 425] on div "Back: Hangar Society Business Card Back.pdf (871 KB) Processing..." at bounding box center [762, 404] width 226 height 47
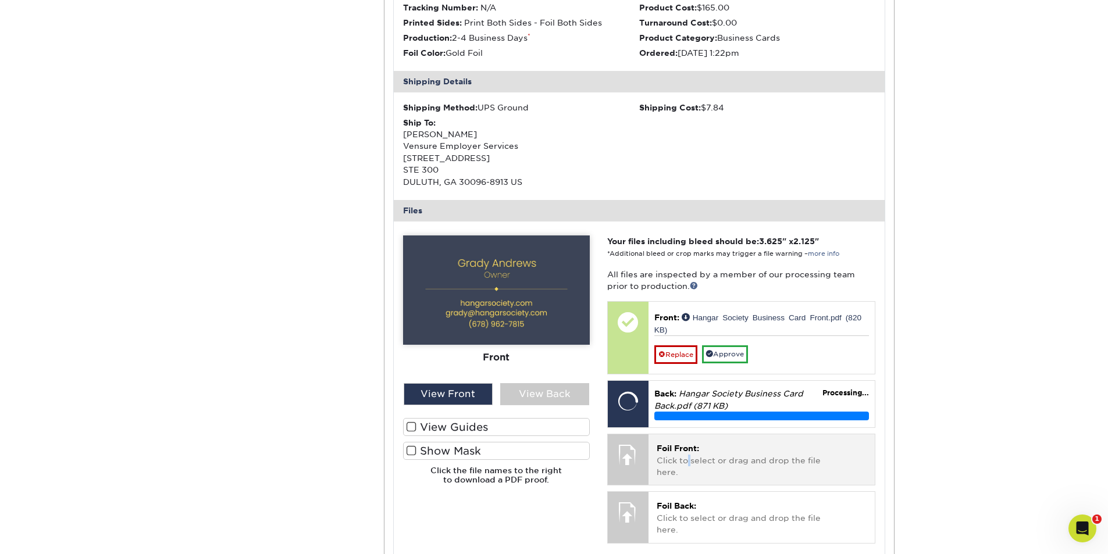
click at [689, 455] on p "Foil Front: Click to select or drag and drop the file here." at bounding box center [762, 460] width 210 height 35
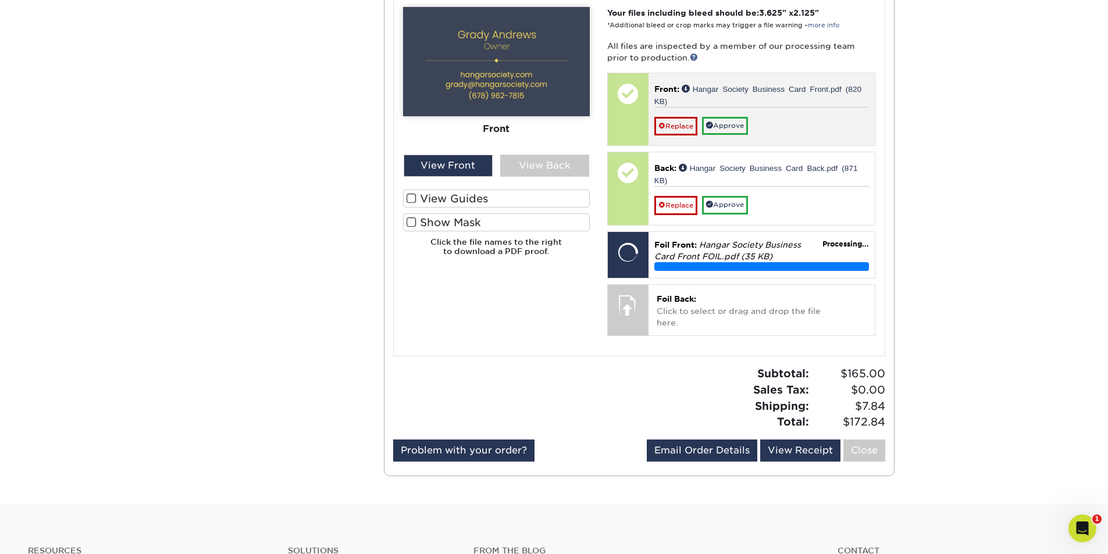
scroll to position [524, 0]
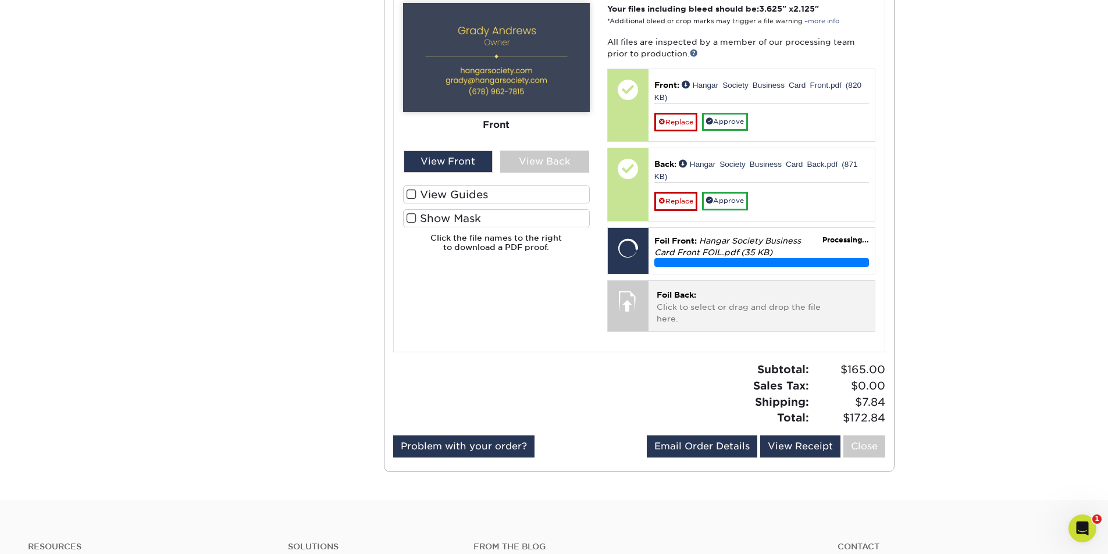
click at [699, 308] on p "Foil Back: Click to select or drag and drop the file here." at bounding box center [762, 306] width 210 height 35
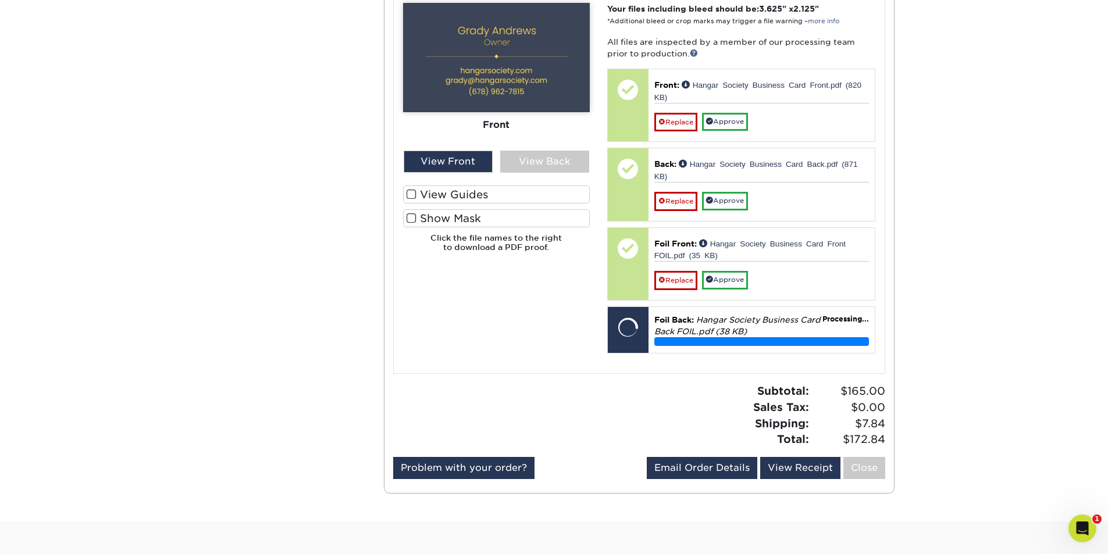
scroll to position [465, 0]
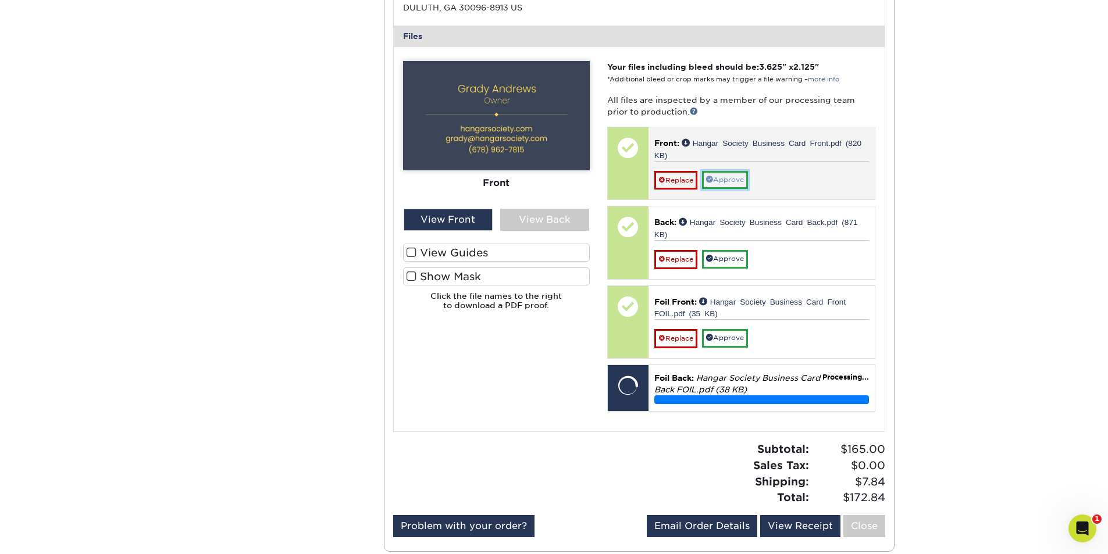
click at [731, 180] on link "Approve" at bounding box center [725, 180] width 46 height 18
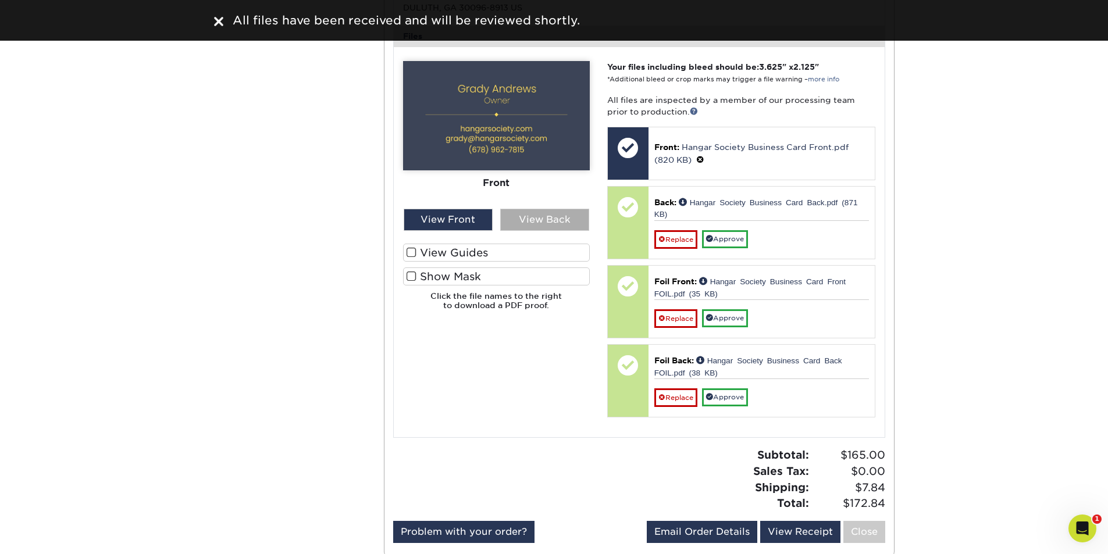
click at [553, 222] on div "View Back" at bounding box center [544, 220] width 89 height 22
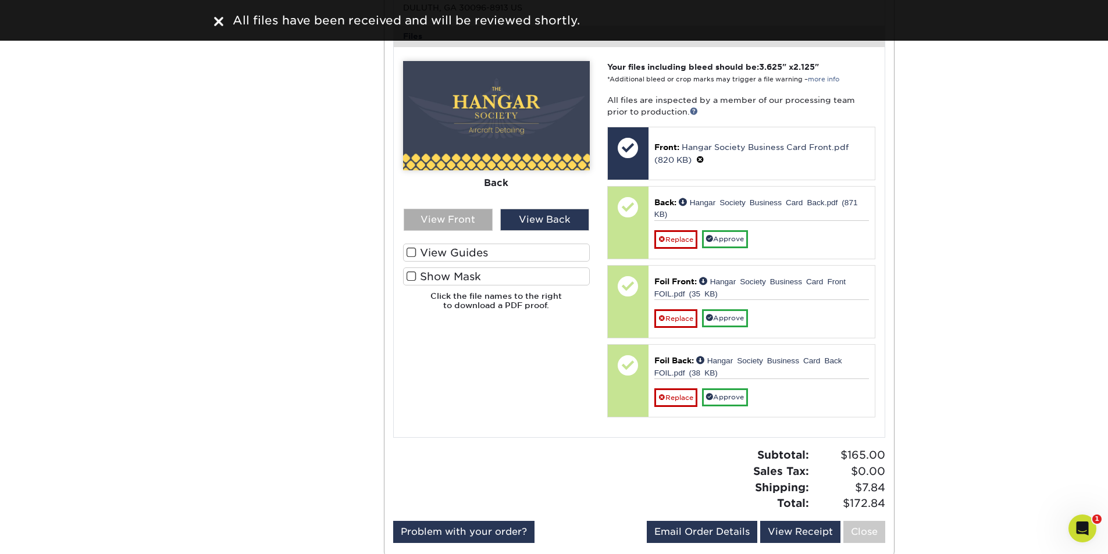
click at [480, 223] on div "View Front" at bounding box center [448, 220] width 89 height 22
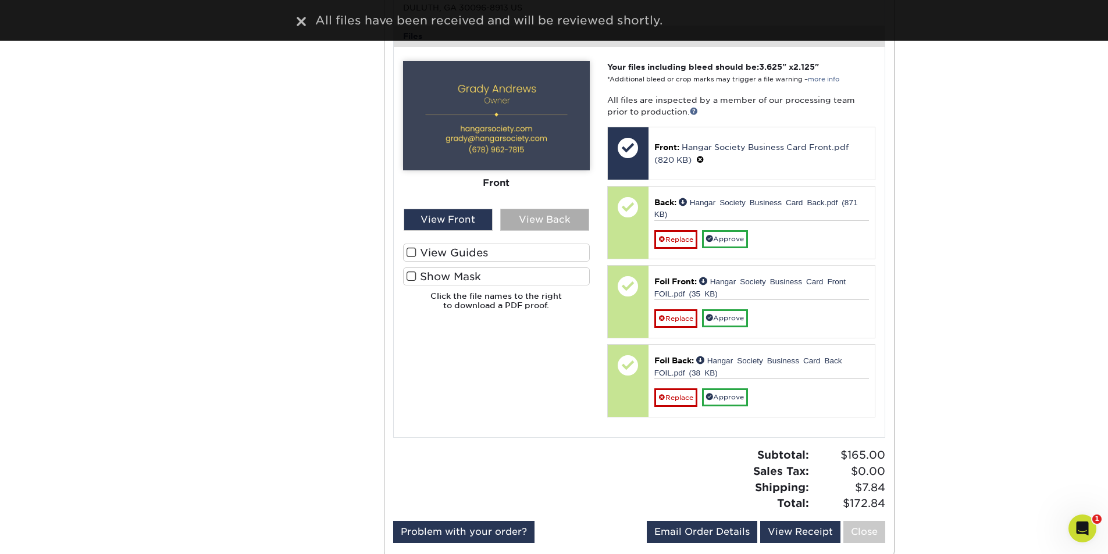
click at [516, 225] on div "View Back" at bounding box center [544, 220] width 89 height 22
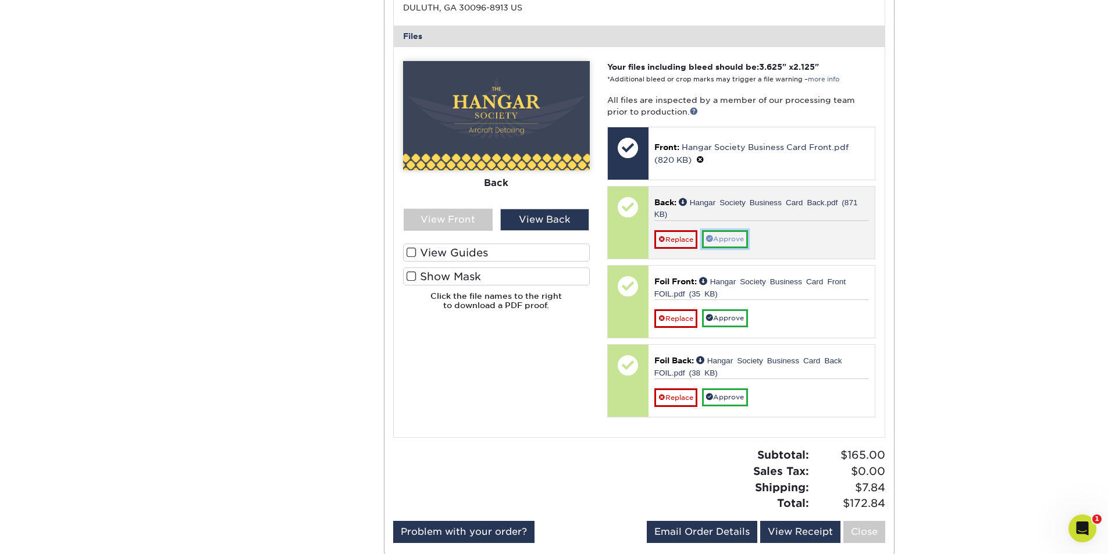
click at [724, 236] on link "Approve" at bounding box center [725, 239] width 46 height 18
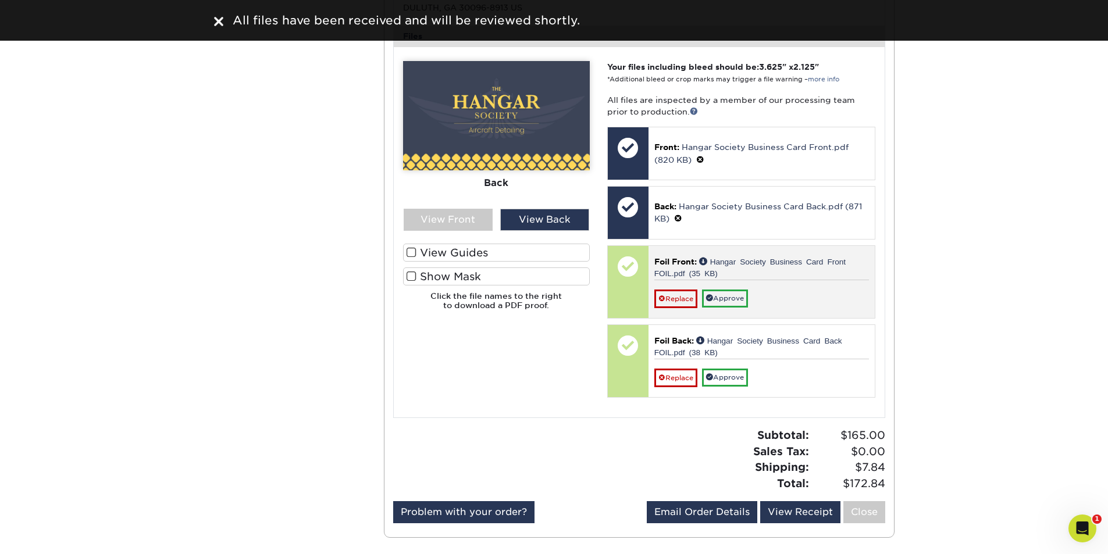
click at [781, 296] on div "Replace Approve" at bounding box center [762, 294] width 215 height 29
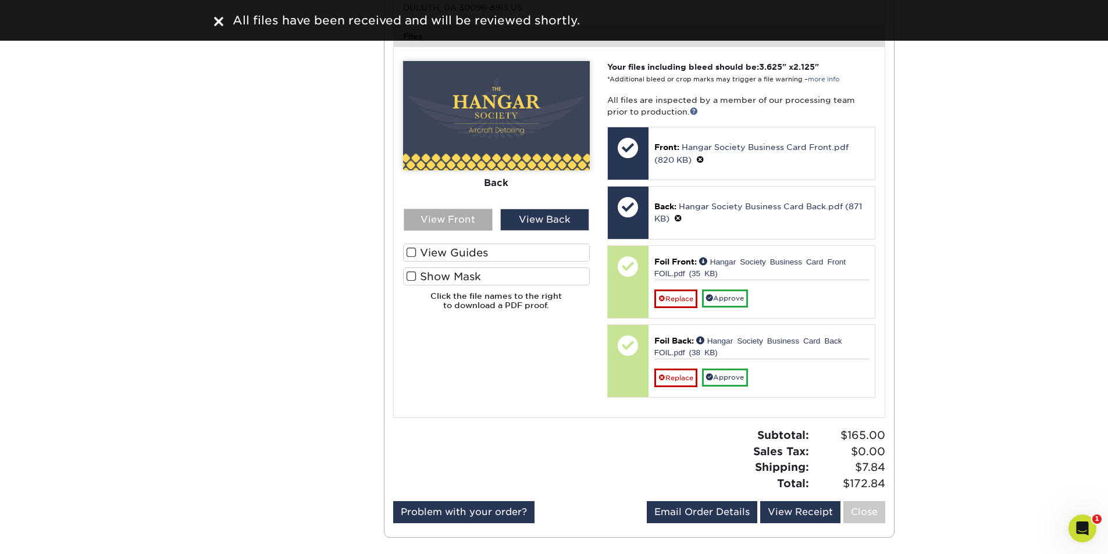
click at [472, 227] on div "View Front" at bounding box center [448, 220] width 89 height 22
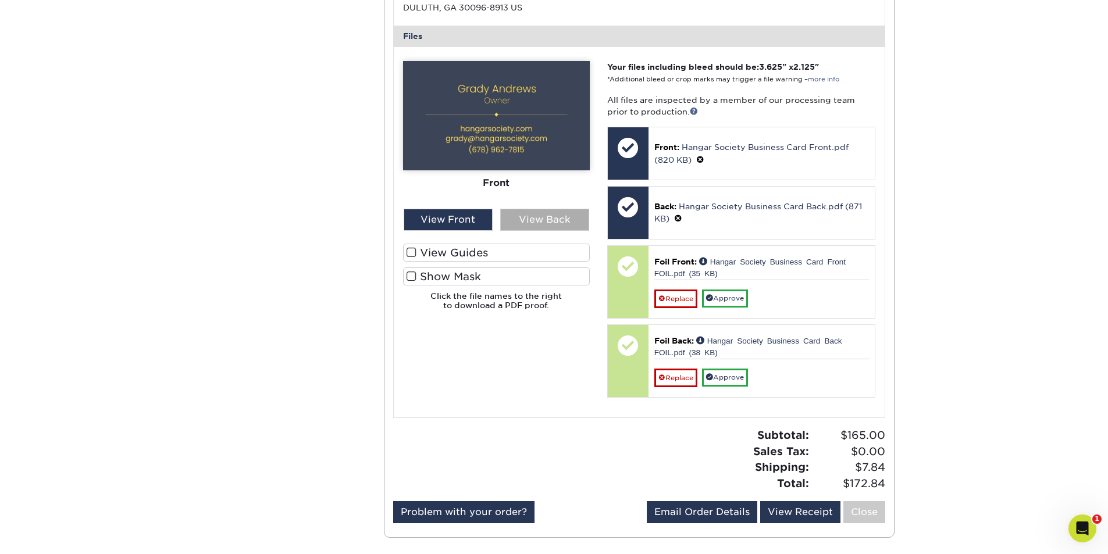
click at [552, 222] on div "View Back" at bounding box center [544, 220] width 89 height 22
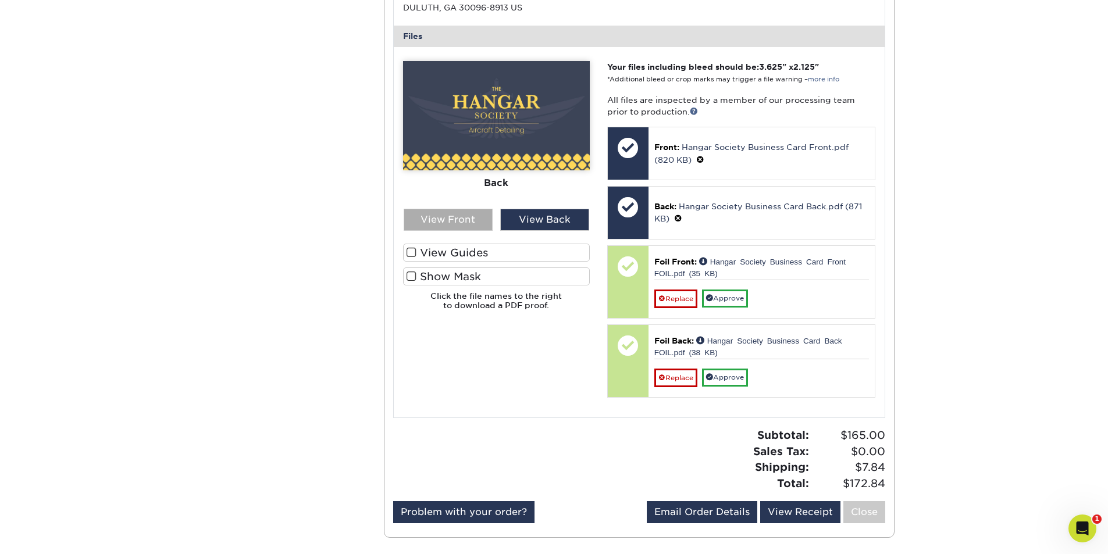
click at [460, 216] on div "View Front" at bounding box center [448, 220] width 89 height 22
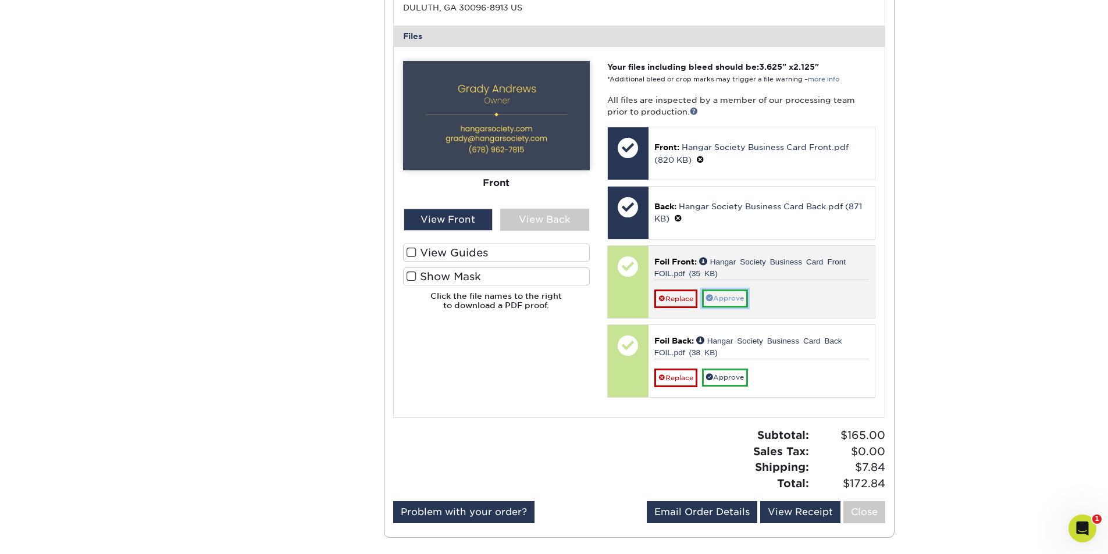
click at [738, 299] on link "Approve" at bounding box center [725, 299] width 46 height 18
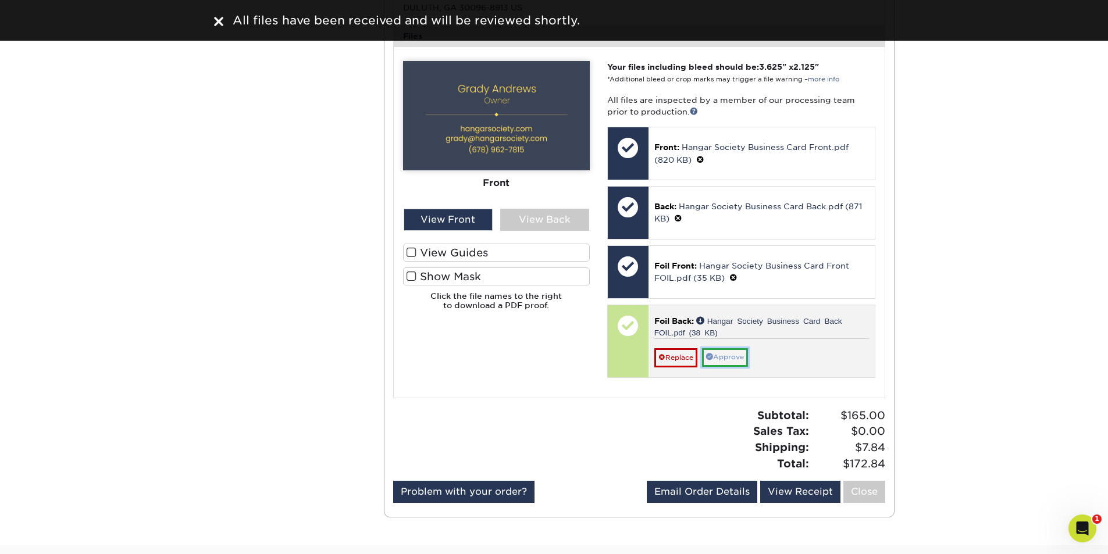
click at [735, 356] on link "Approve" at bounding box center [725, 358] width 46 height 18
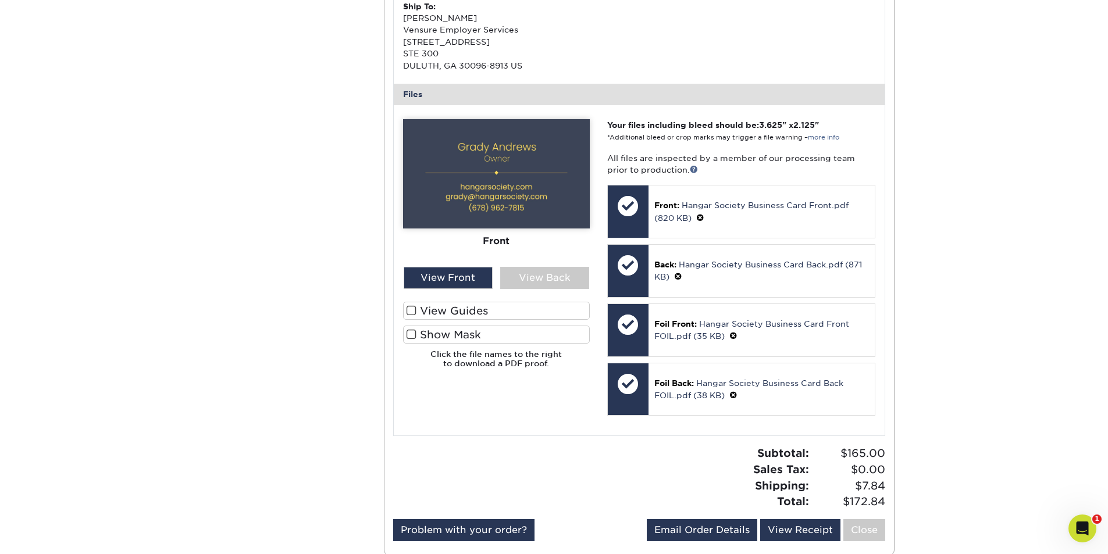
scroll to position [698, 0]
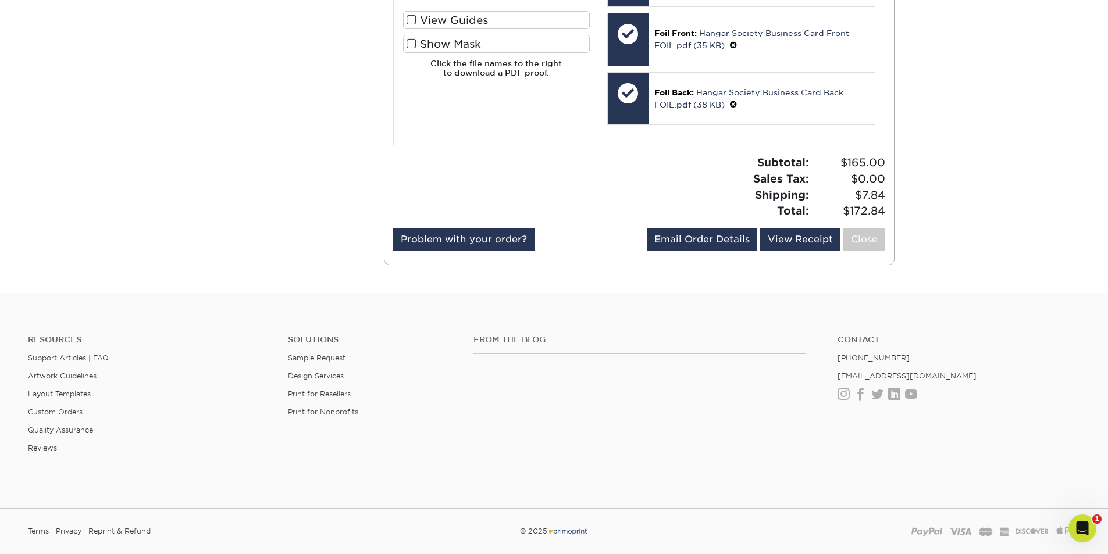
click at [726, 373] on div "From the Blog" at bounding box center [647, 372] width 364 height 74
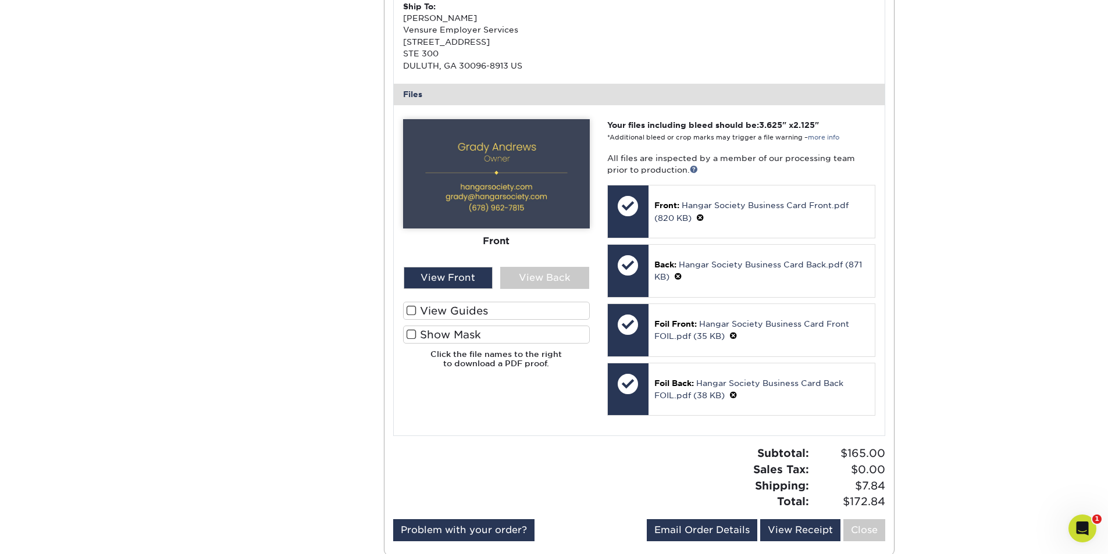
scroll to position [582, 0]
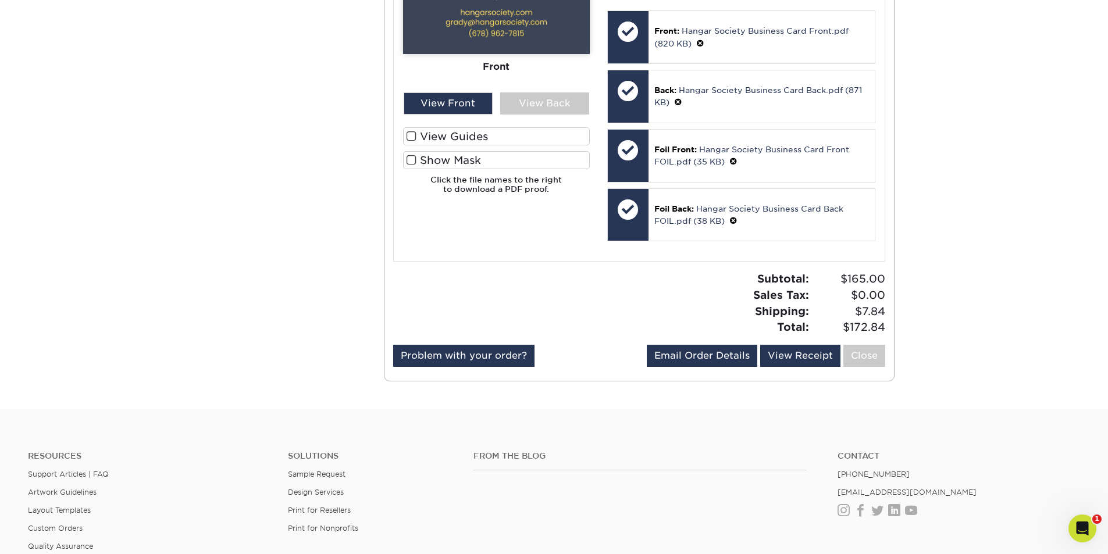
click at [586, 315] on div at bounding box center [512, 307] width 255 height 73
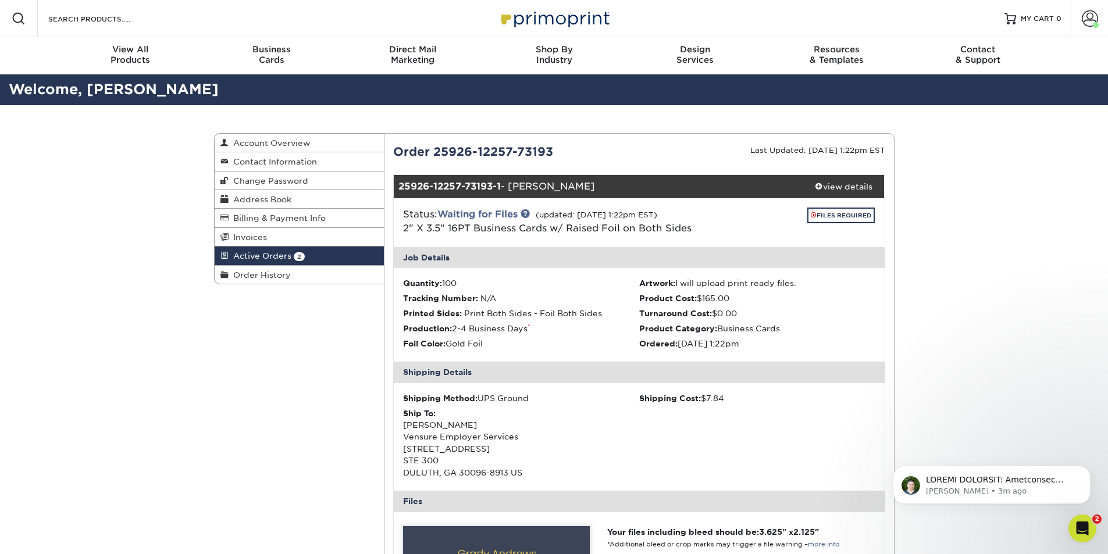
scroll to position [0, 0]
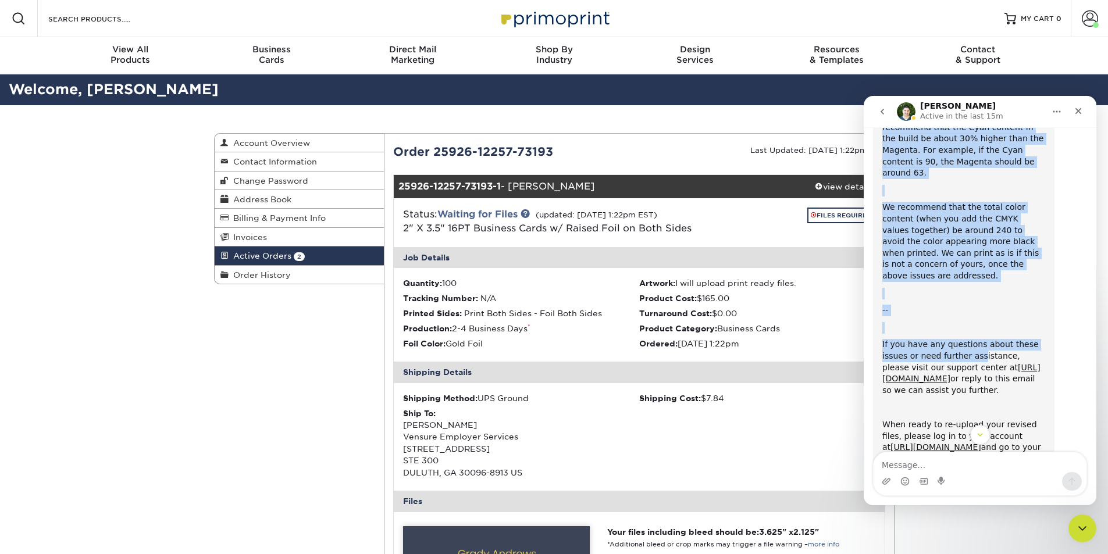
scroll to position [792, 0]
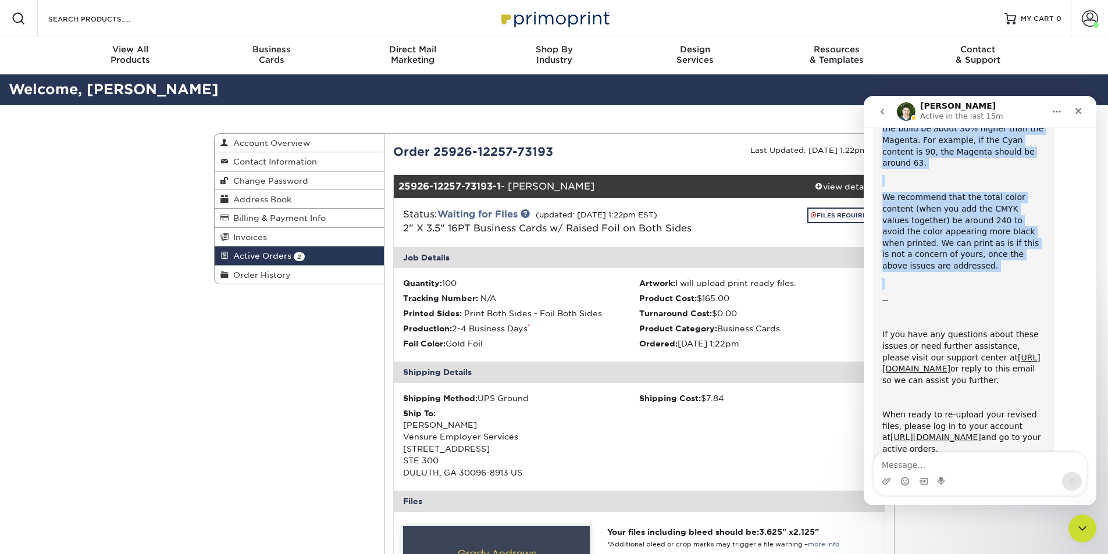
drag, startPoint x: 881, startPoint y: 202, endPoint x: 946, endPoint y: 230, distance: 70.6
copy div "Thank you for placing your order with Primoprint. During our pre-flight inspect…"
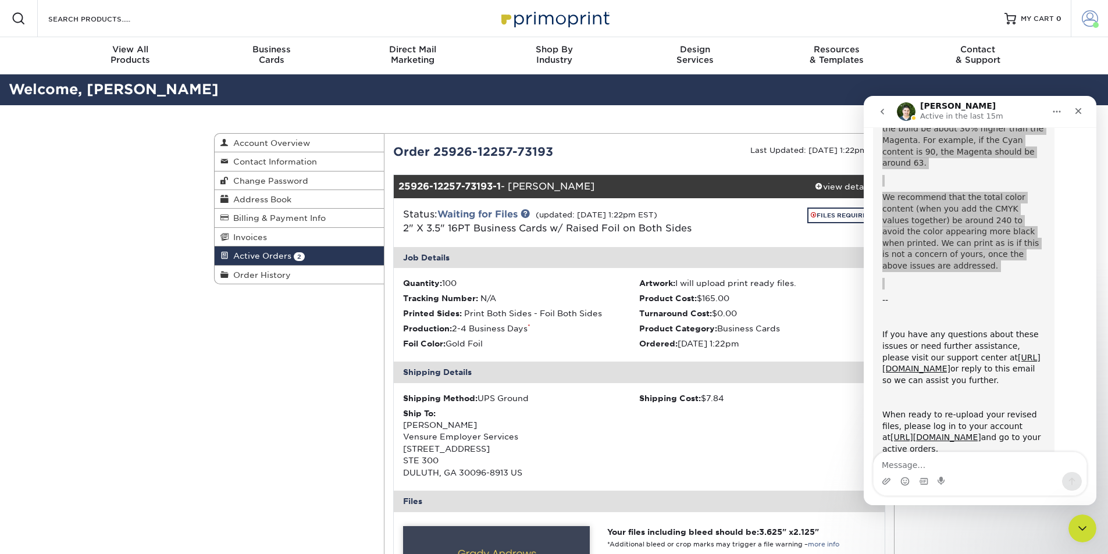
click at [1076, 13] on link "Account" at bounding box center [1089, 18] width 37 height 37
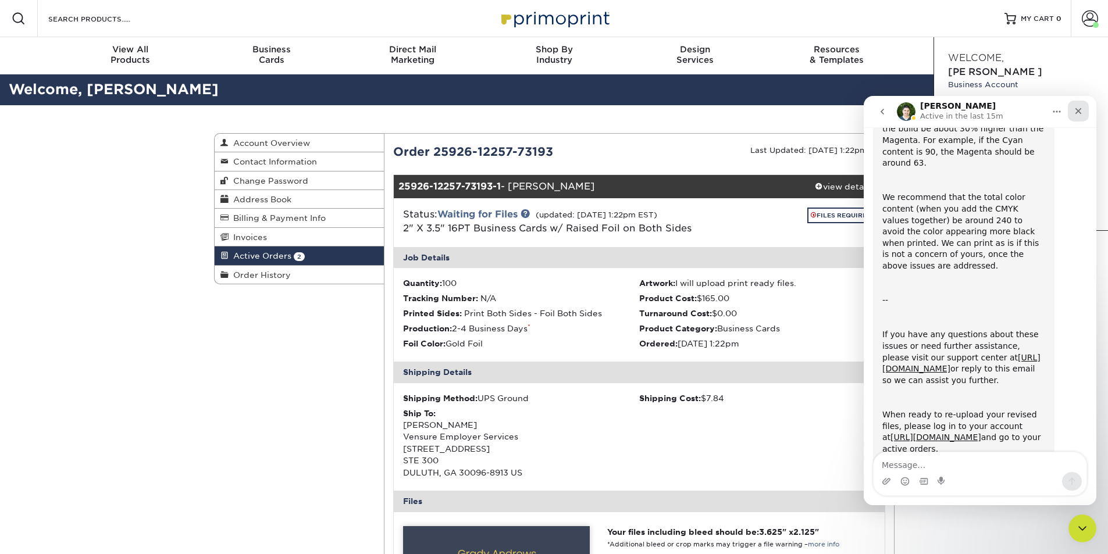
click at [1080, 109] on icon "Close" at bounding box center [1079, 111] width 6 height 6
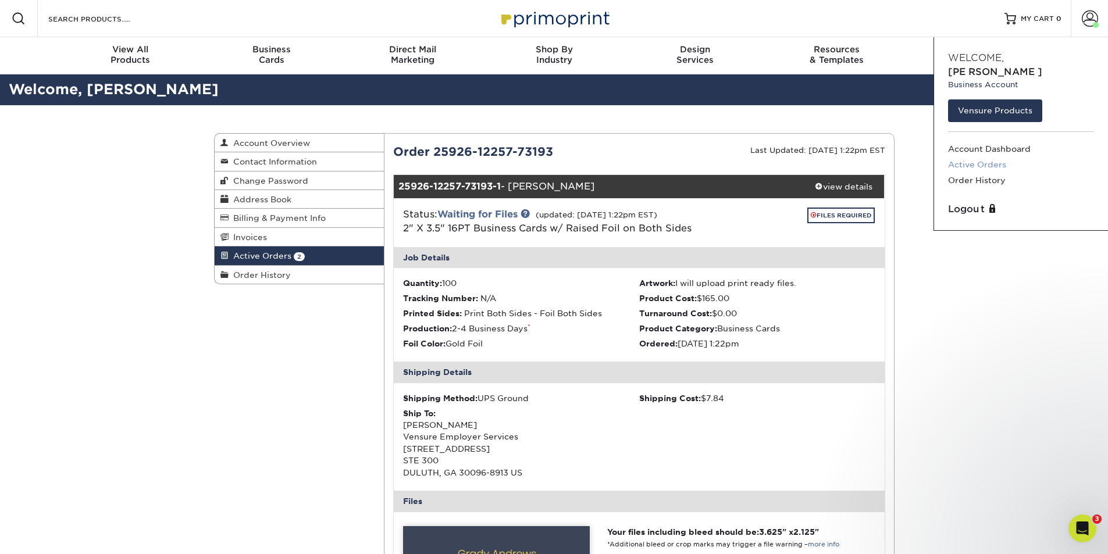
click at [979, 157] on link "Active Orders" at bounding box center [1021, 165] width 146 height 16
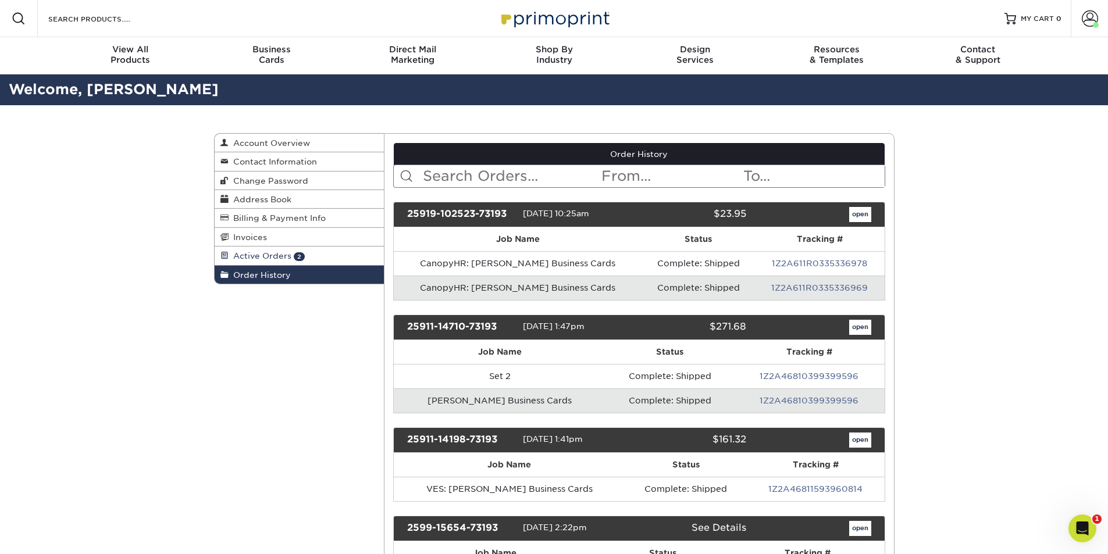
click at [346, 260] on link "Active Orders 2" at bounding box center [300, 256] width 170 height 19
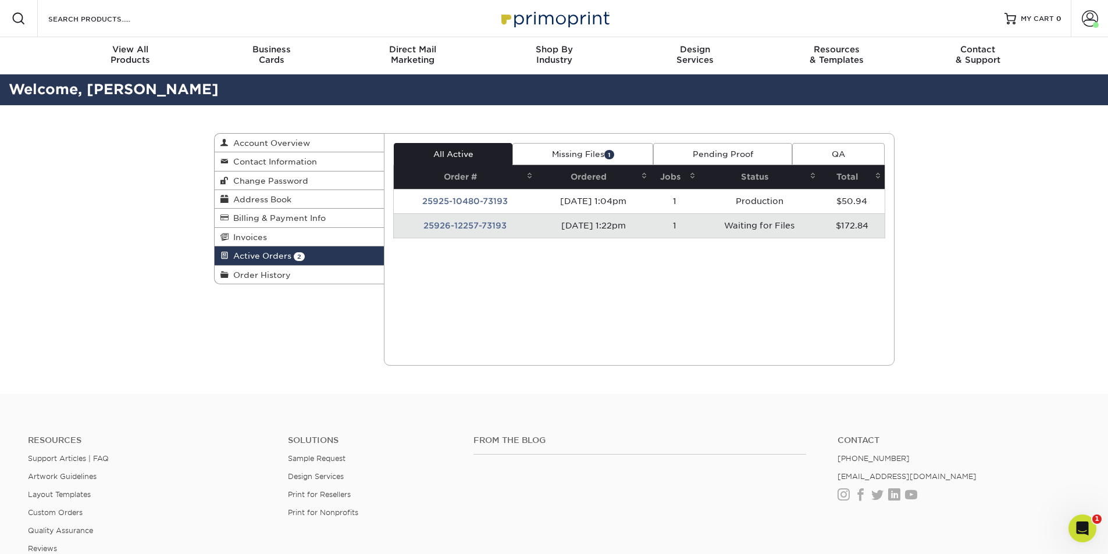
click at [498, 229] on td "25926-12257-73193" at bounding box center [465, 226] width 143 height 24
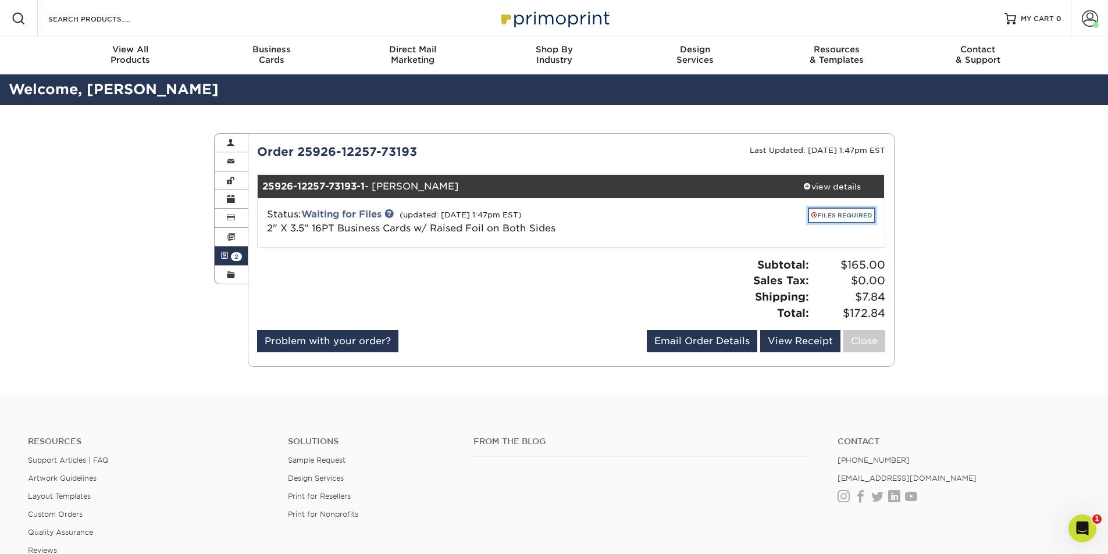
click at [829, 221] on link "FILES REQUIRED" at bounding box center [841, 216] width 67 height 16
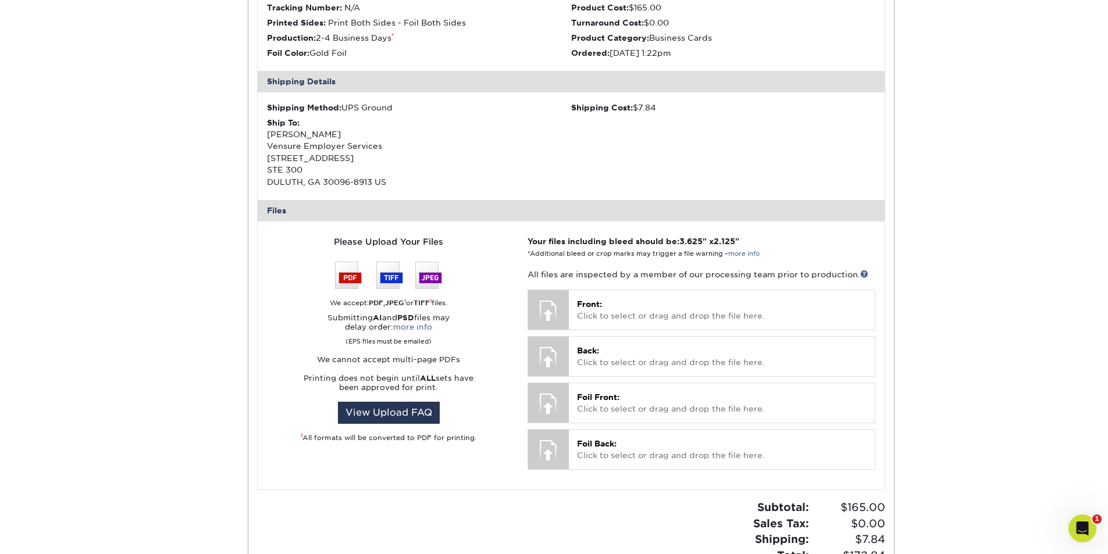
scroll to position [349, 0]
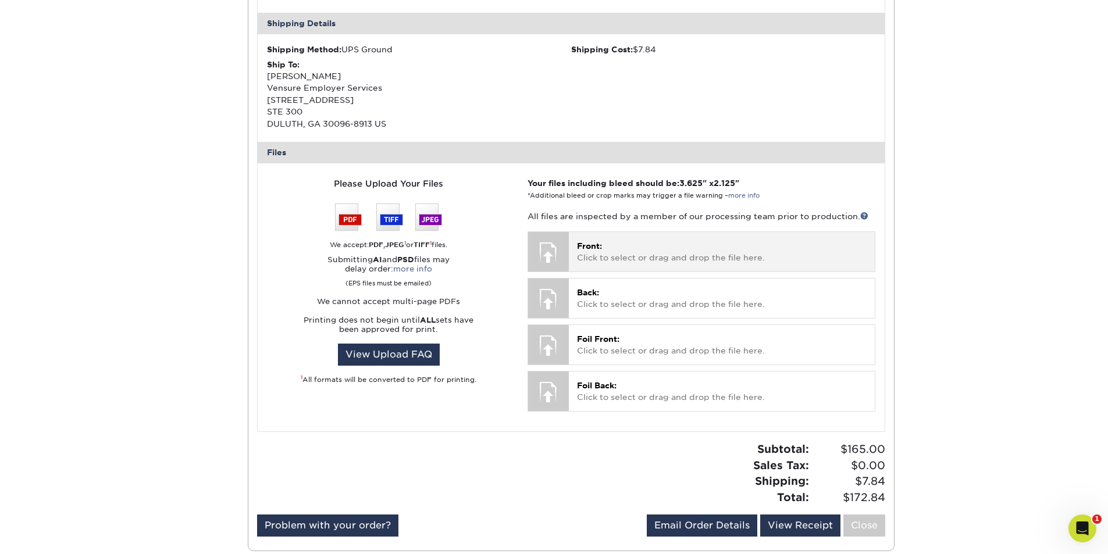
click at [571, 245] on div "Front: Click to select or drag and drop the file here. Choose file" at bounding box center [721, 251] width 305 height 39
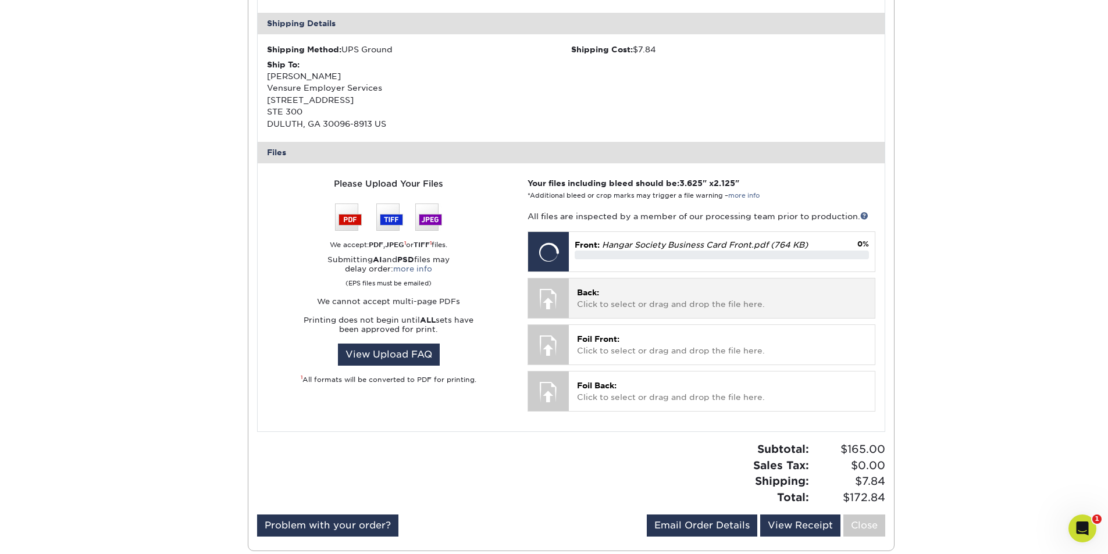
click at [603, 306] on p "Back: Click to select or drag and drop the file here." at bounding box center [721, 299] width 289 height 24
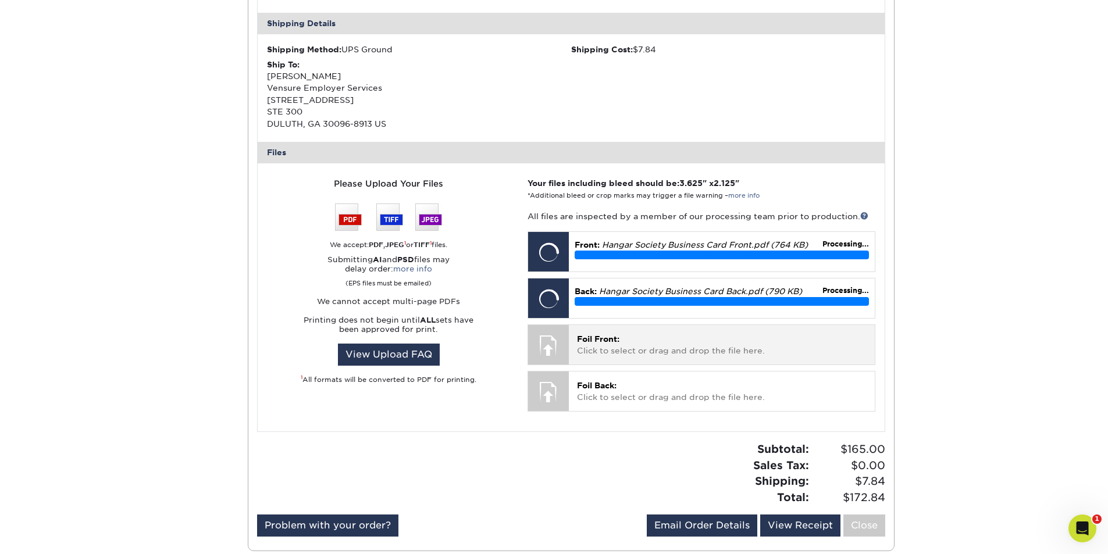
click at [632, 346] on p "Foil Front: Click to select or drag and drop the file here." at bounding box center [721, 345] width 289 height 24
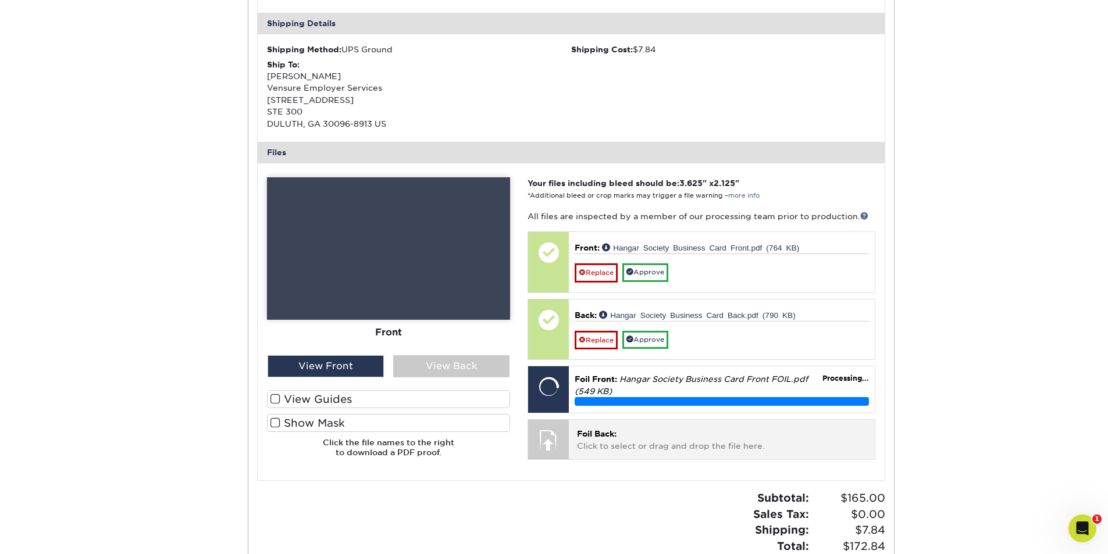
click at [598, 440] on p "Foil Back: Click to select or drag and drop the file here." at bounding box center [721, 440] width 289 height 24
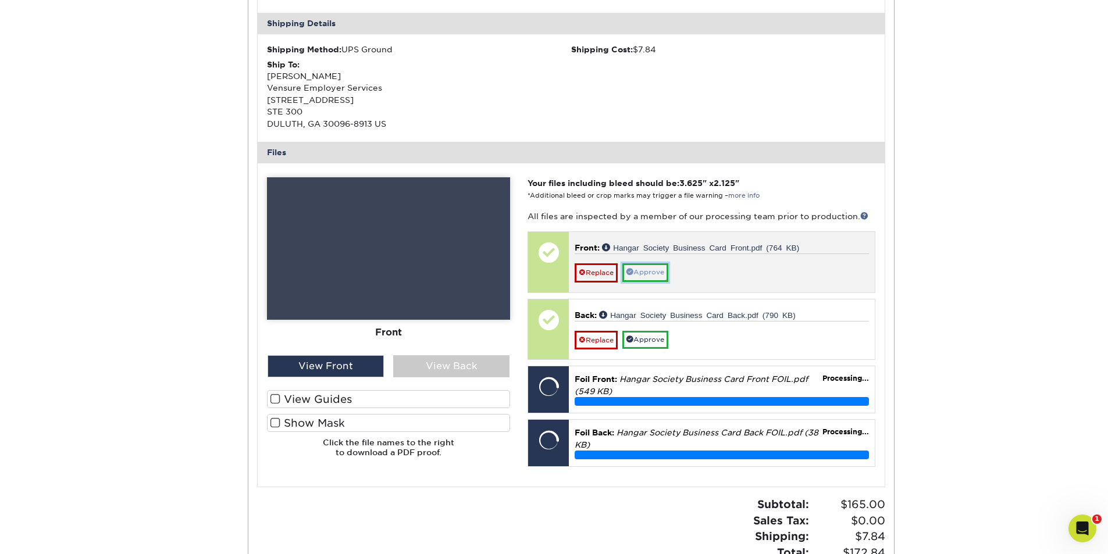
click at [660, 272] on link "Approve" at bounding box center [646, 273] width 46 height 18
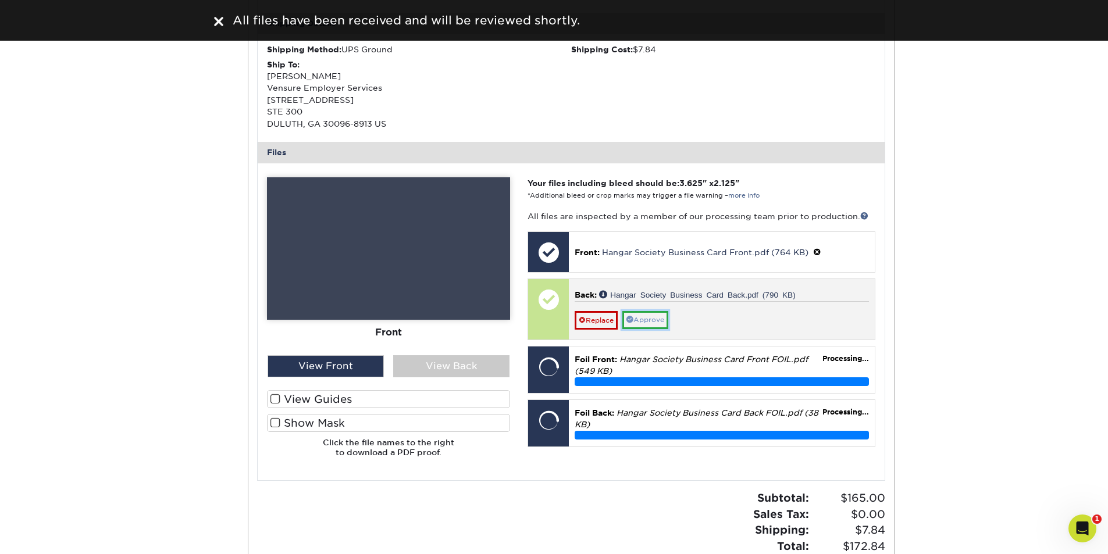
click at [663, 323] on link "Approve" at bounding box center [646, 320] width 46 height 18
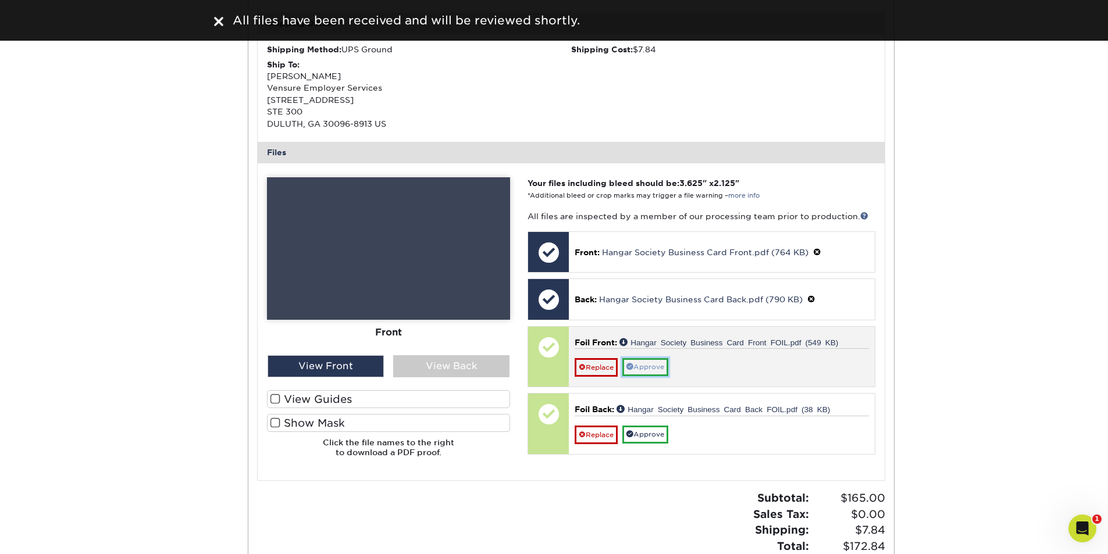
click at [655, 361] on link "Approve" at bounding box center [646, 367] width 46 height 18
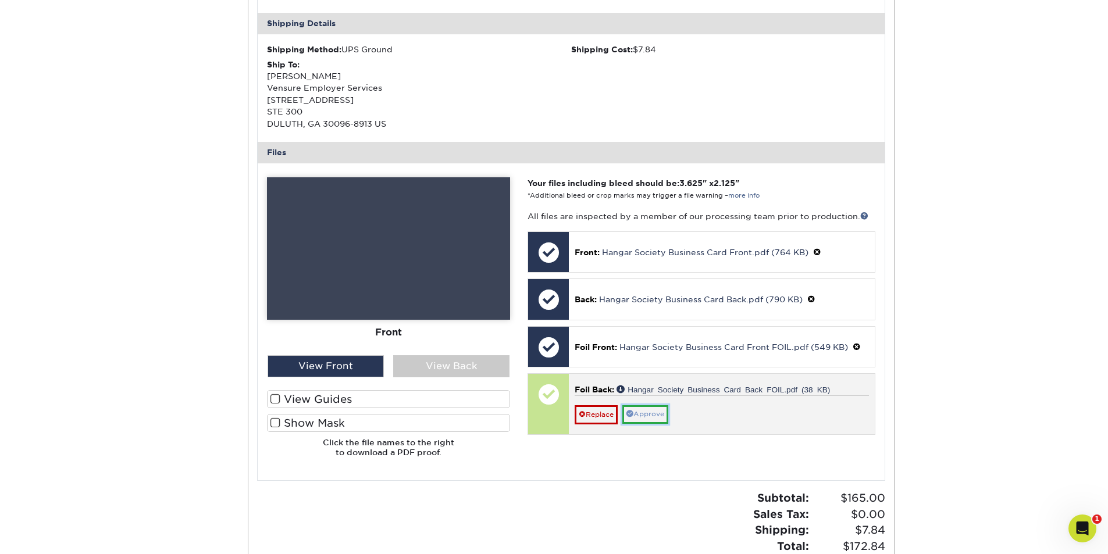
click at [651, 413] on link "Approve" at bounding box center [646, 415] width 46 height 18
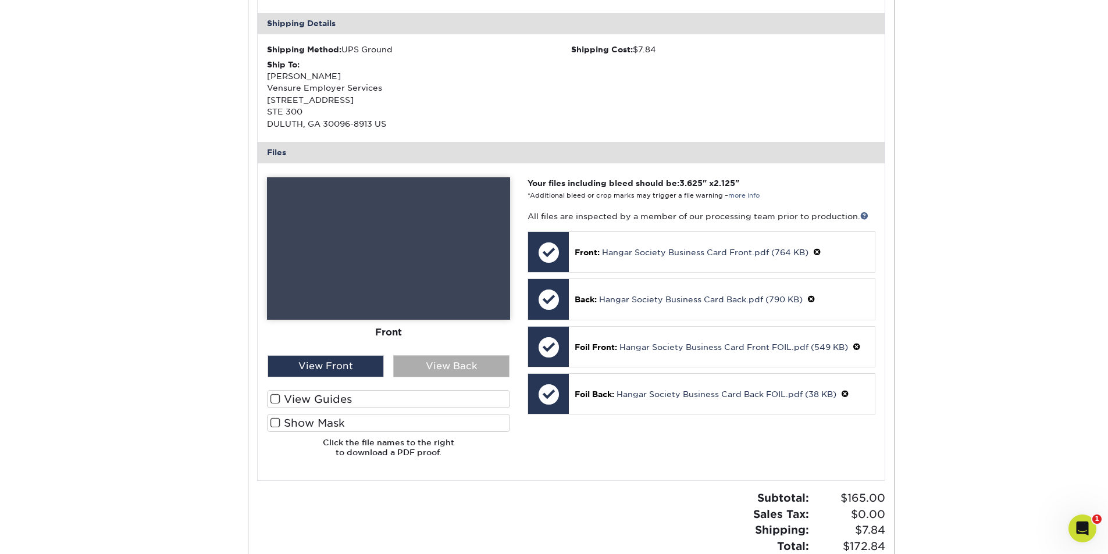
click at [444, 368] on div "View Back" at bounding box center [451, 367] width 116 height 22
click at [354, 366] on div "View Front" at bounding box center [326, 367] width 116 height 22
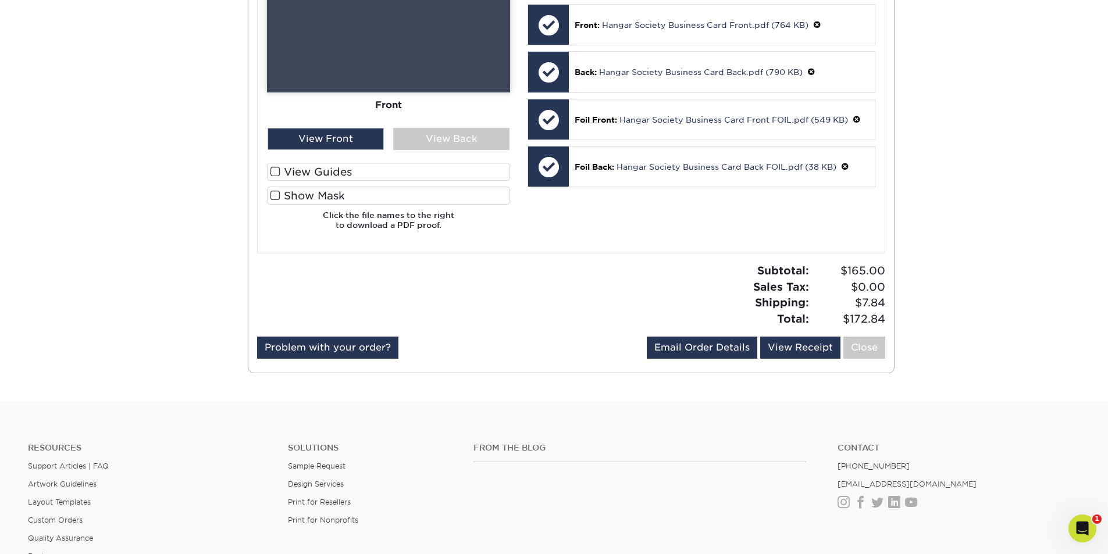
scroll to position [582, 0]
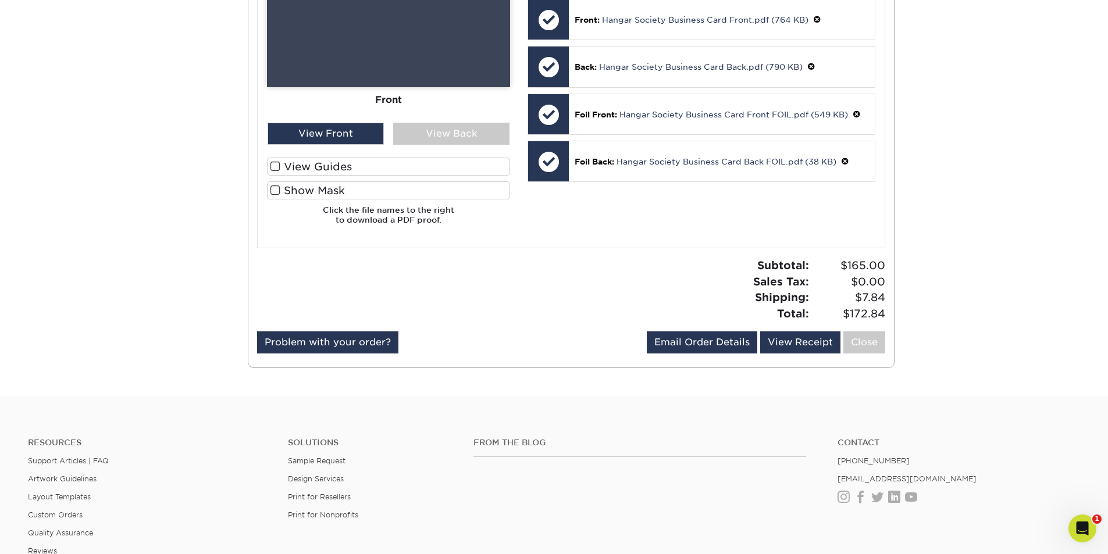
click at [589, 411] on div "Resources Support Articles | FAQ Artwork Guidelines Layout Templates Custom Ord…" at bounding box center [554, 506] width 1108 height 193
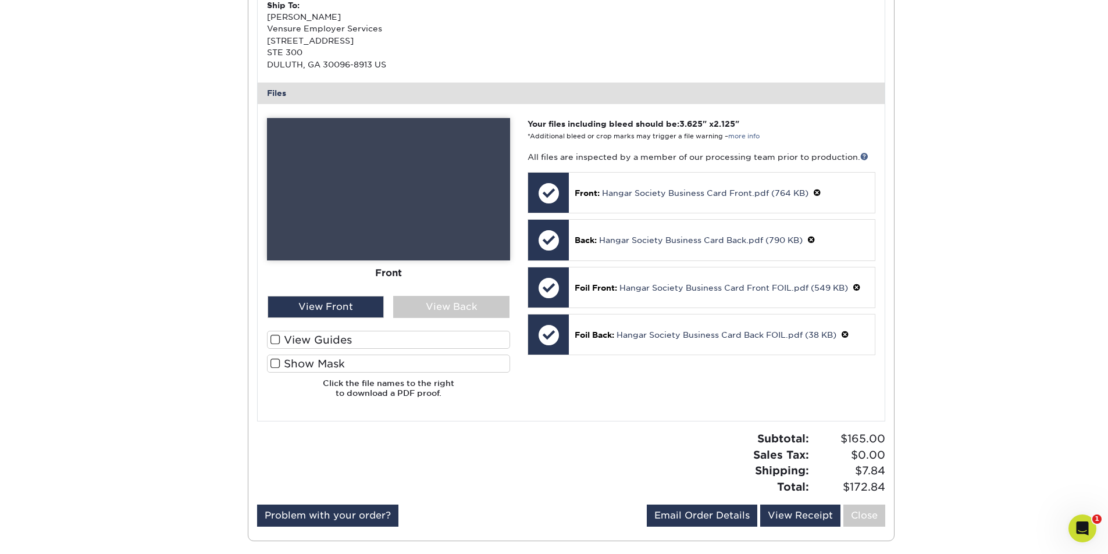
scroll to position [407, 0]
